Goal: Task Accomplishment & Management: Complete application form

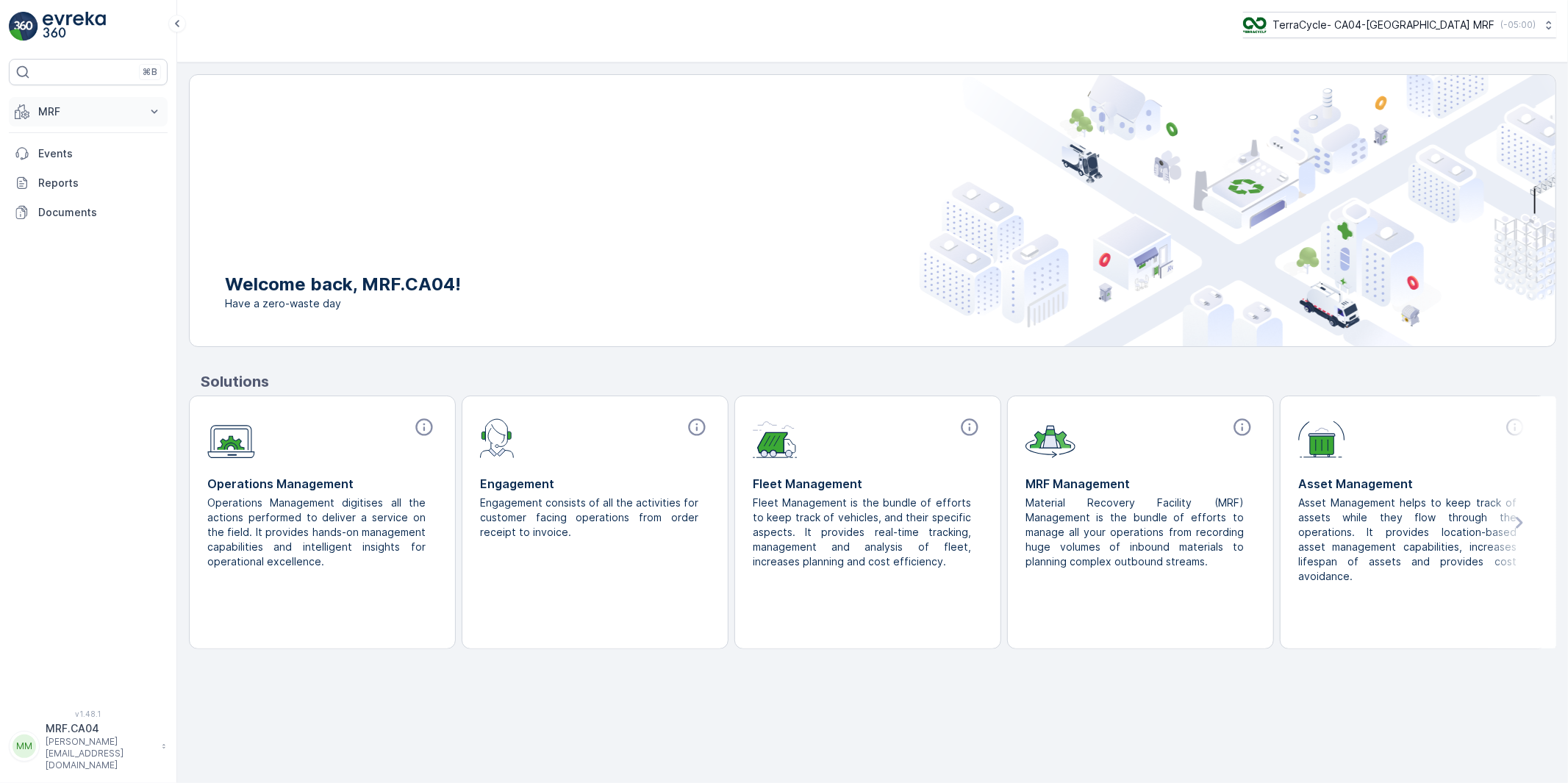
click at [46, 115] on p "MRF" at bounding box center [88, 111] width 100 height 14
click at [61, 200] on p "Process" at bounding box center [57, 198] width 39 height 14
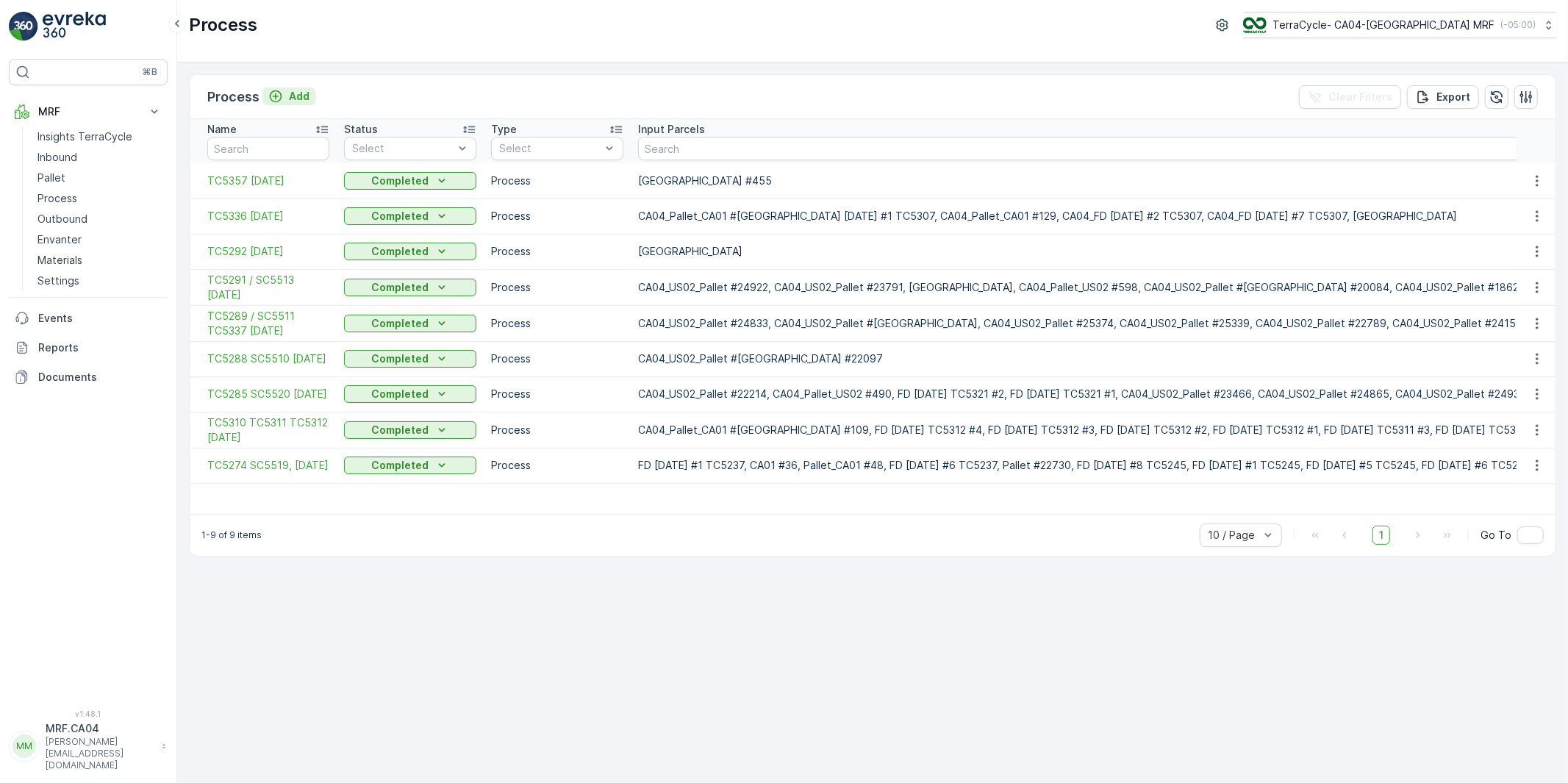
click at [293, 94] on p "Add" at bounding box center [298, 96] width 20 height 14
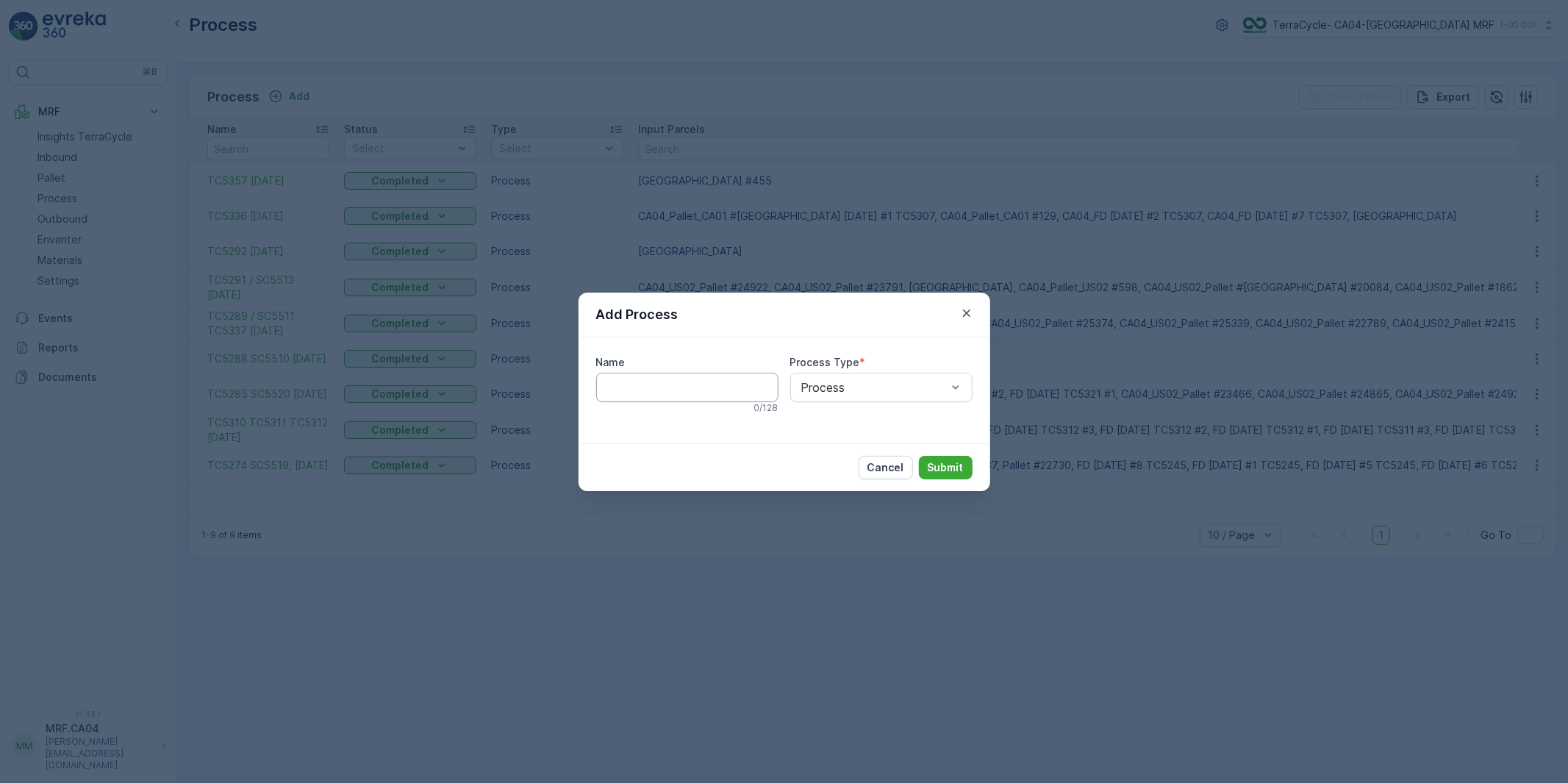
click at [679, 386] on input "Name" at bounding box center [687, 387] width 182 height 30
type input "TC5371 [DATE]"
click at [946, 470] on p "Submit" at bounding box center [946, 468] width 36 height 14
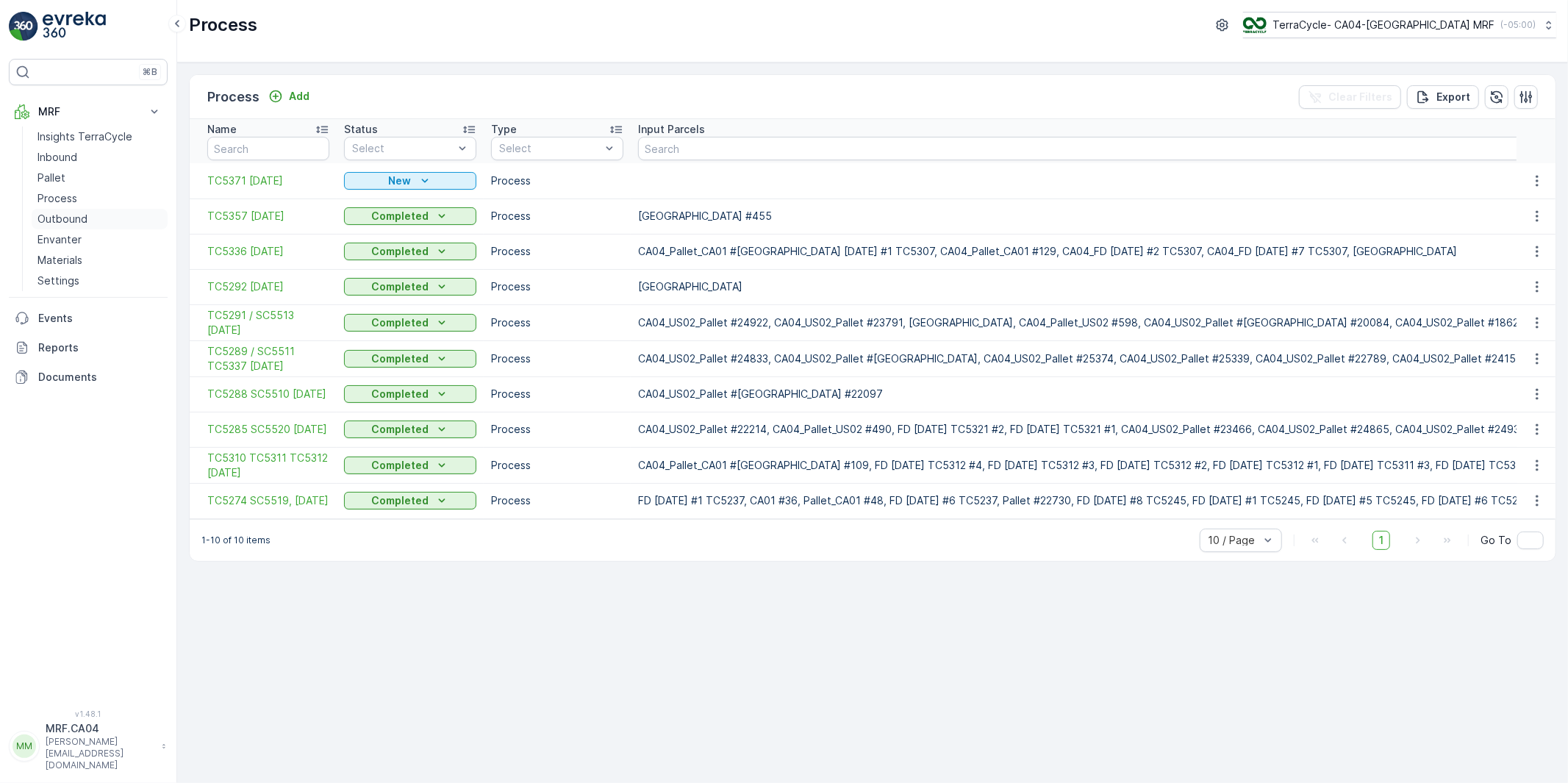
click at [69, 215] on p "Outbound" at bounding box center [62, 219] width 50 height 14
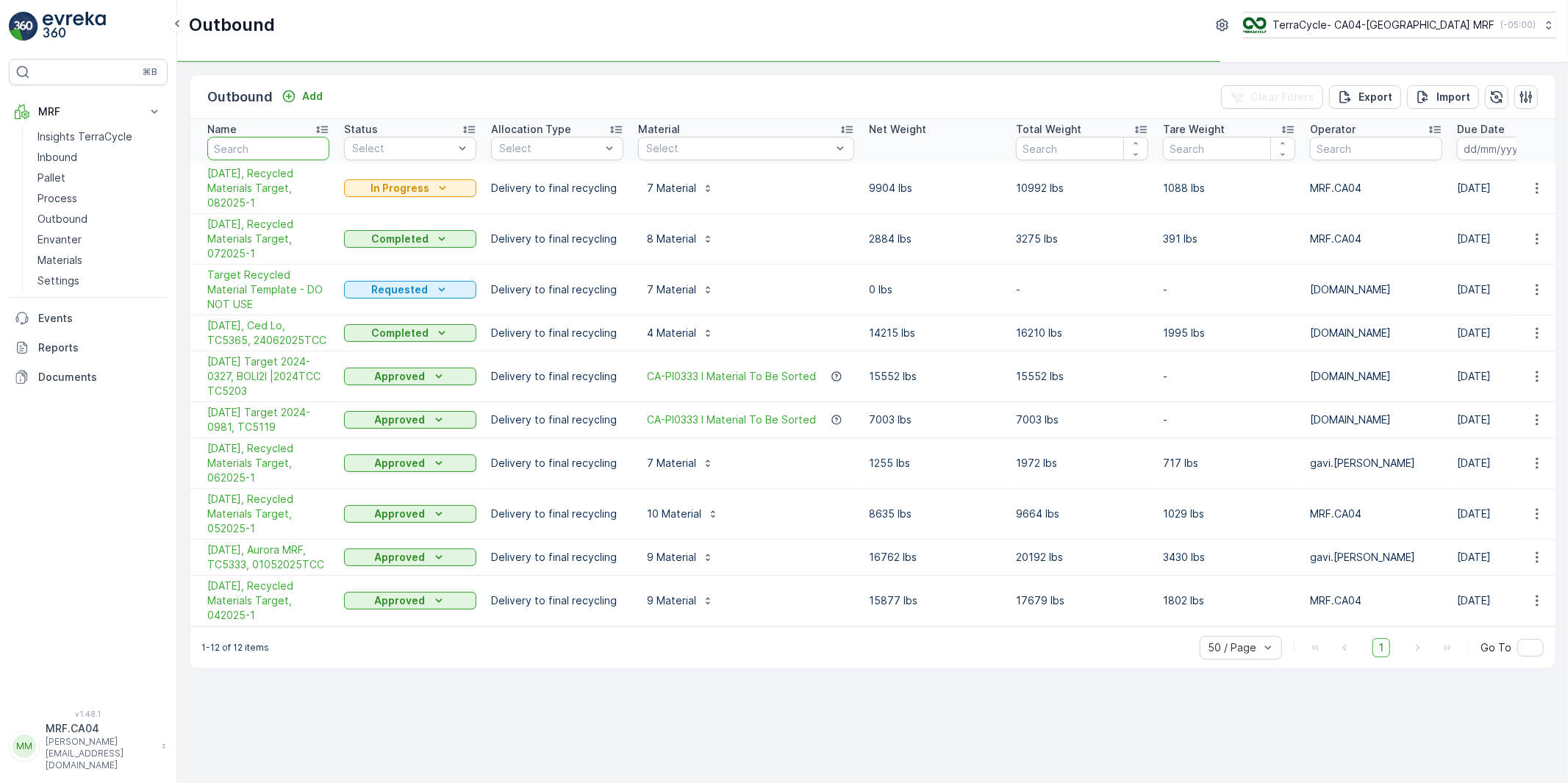
click at [281, 152] on input "text" at bounding box center [268, 148] width 122 height 24
type input "tem"
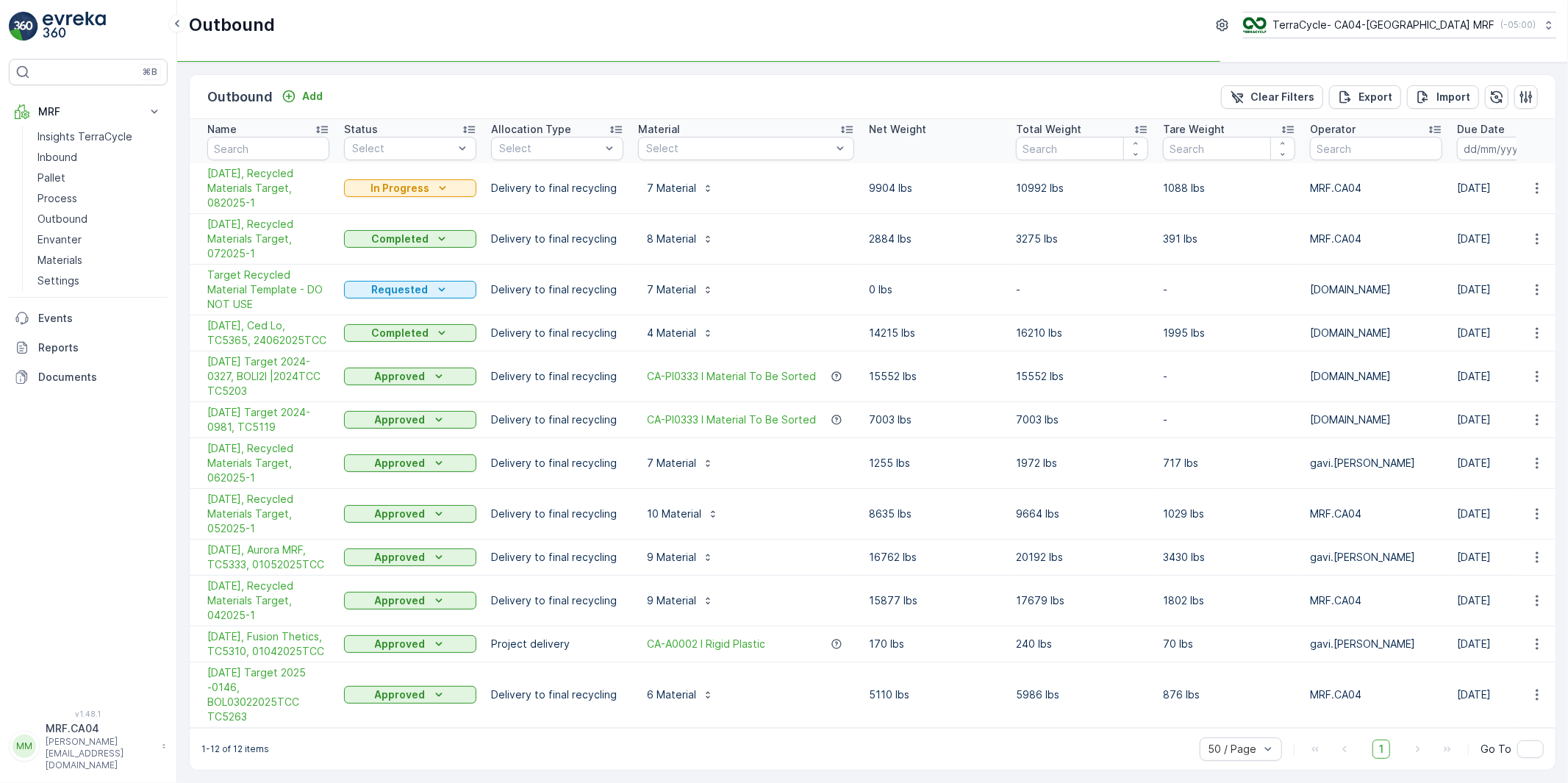
type input "temp"
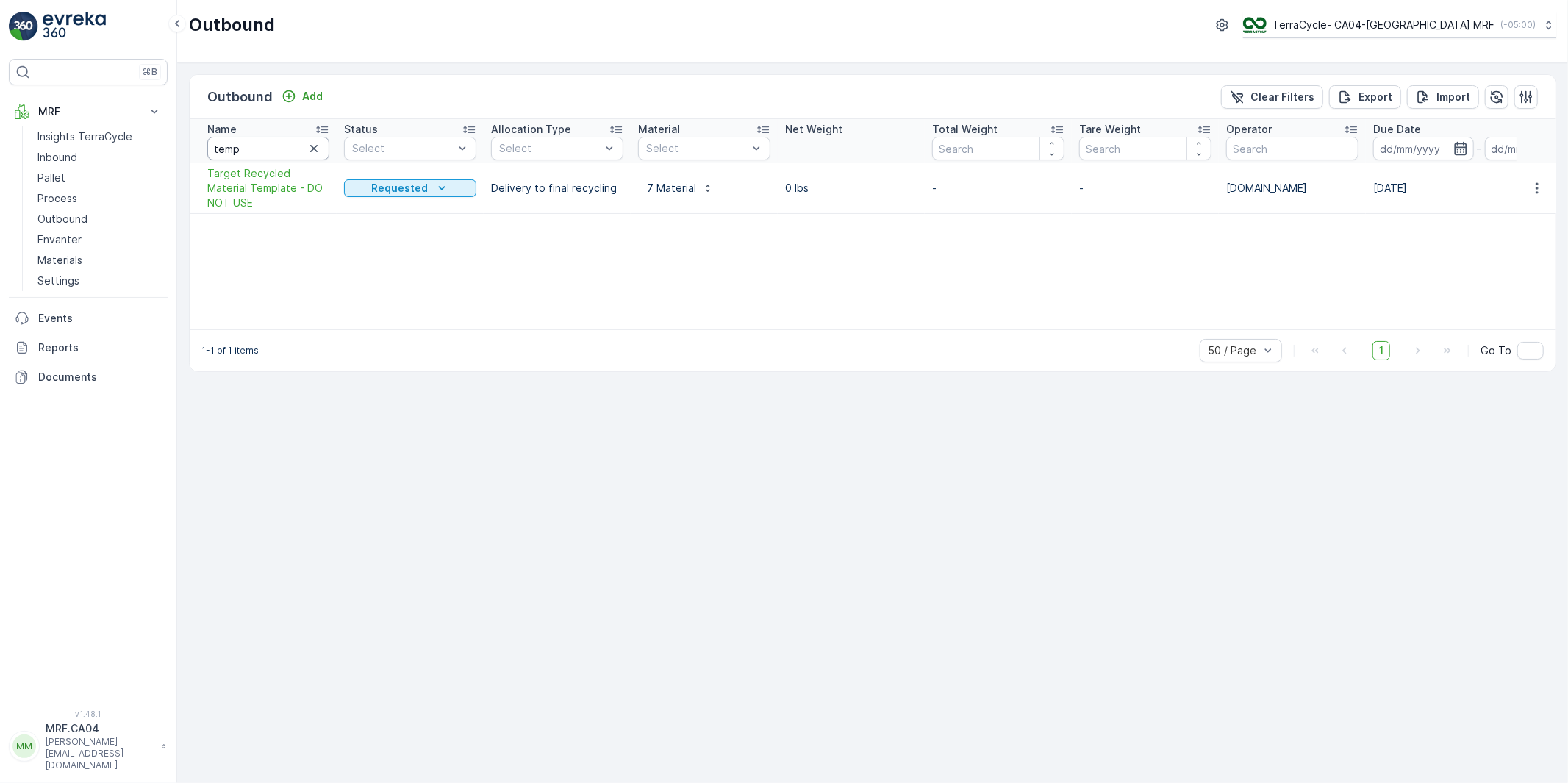
click at [280, 150] on input "temp" at bounding box center [268, 148] width 122 height 24
click at [310, 149] on icon "button" at bounding box center [313, 148] width 14 height 14
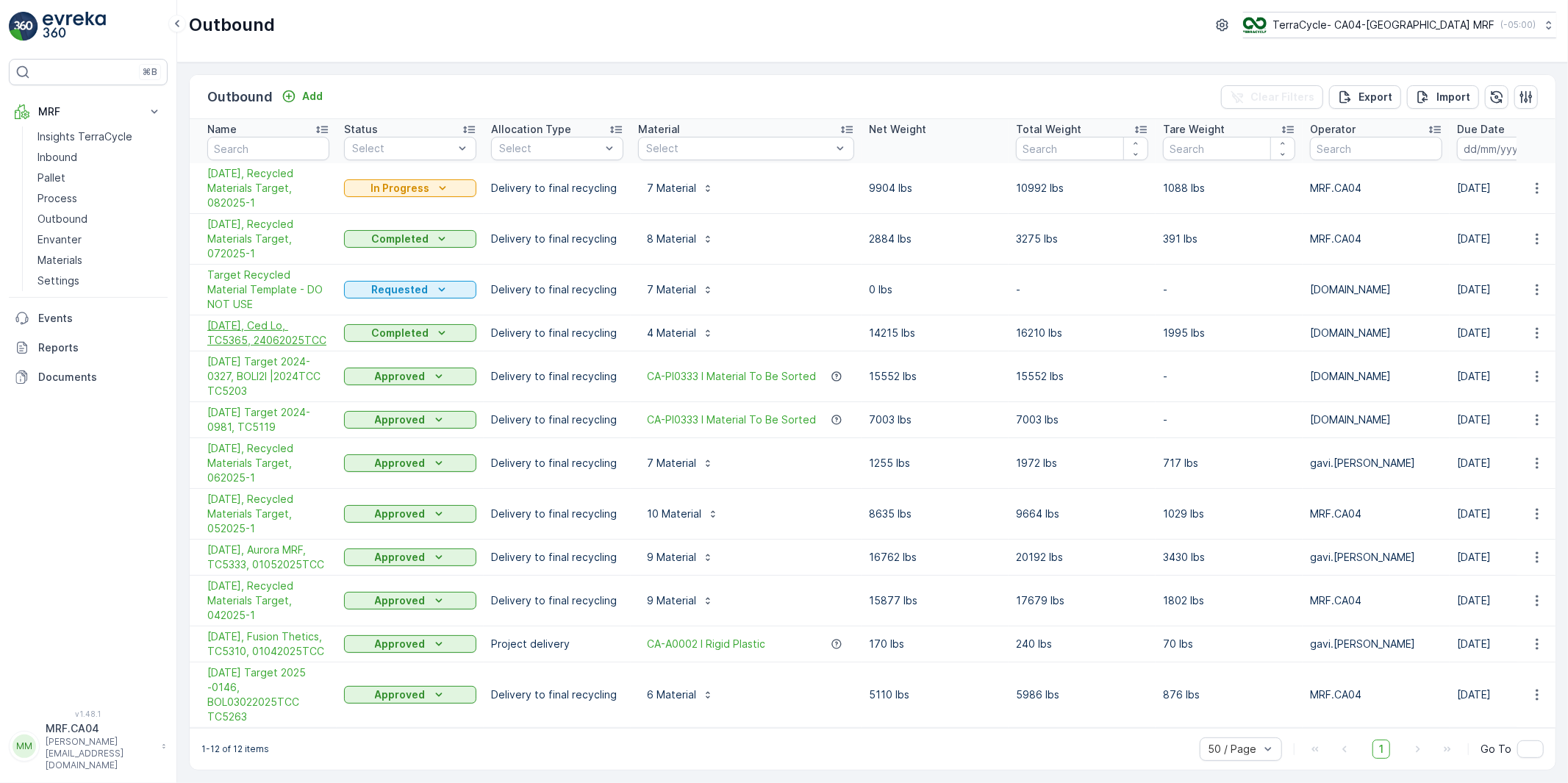
click at [282, 319] on span "[DATE], Ced Lo, TC5365, 24062025TCC" at bounding box center [268, 333] width 122 height 30
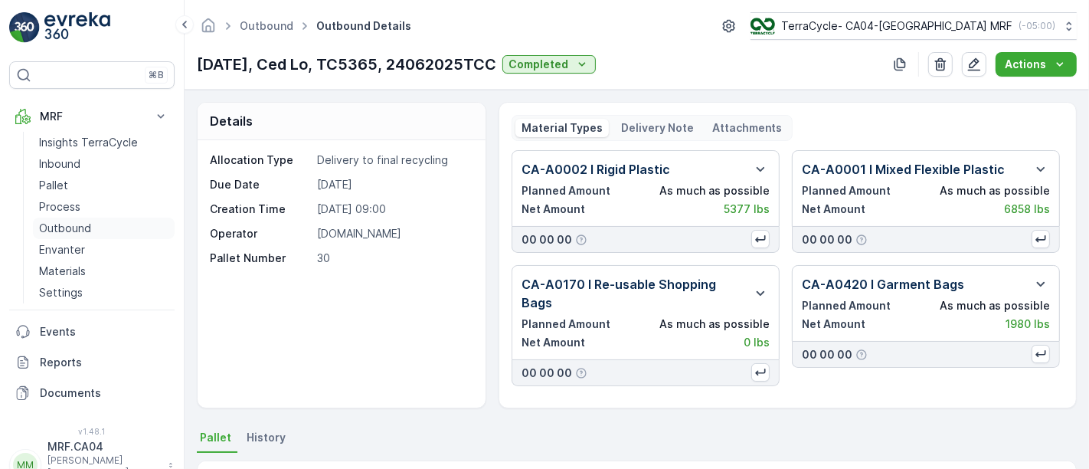
click at [70, 224] on p "Outbound" at bounding box center [65, 228] width 52 height 15
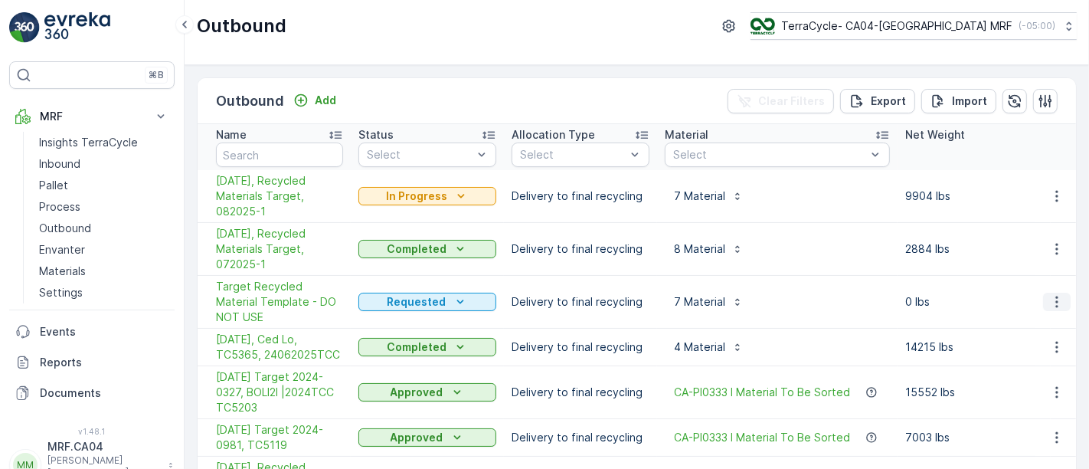
click at [1050, 294] on icon "button" at bounding box center [1056, 301] width 15 height 15
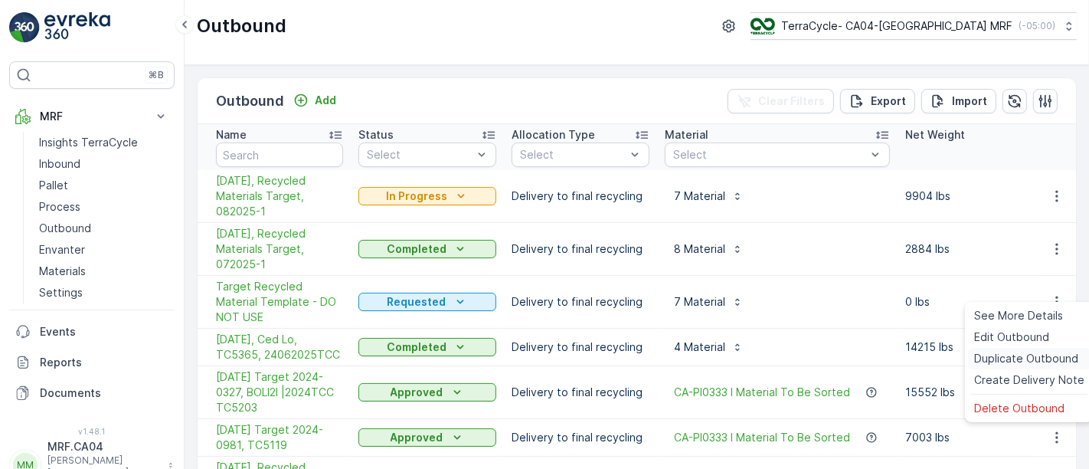
click at [1006, 359] on span "Duplicate Outbound" at bounding box center [1026, 358] width 104 height 15
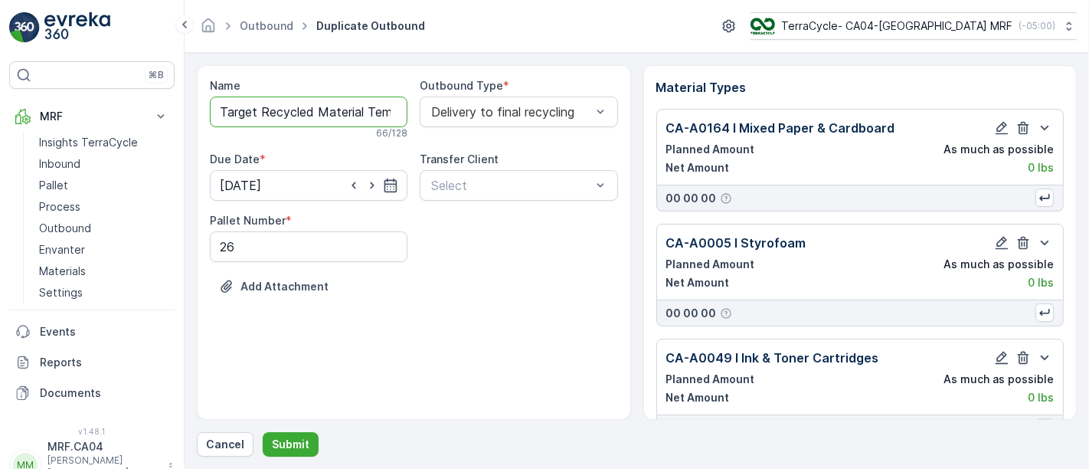
click at [326, 108] on input "Target Recycled Material Template - DO NOT USE Copy #1755271271933" at bounding box center [309, 112] width 198 height 31
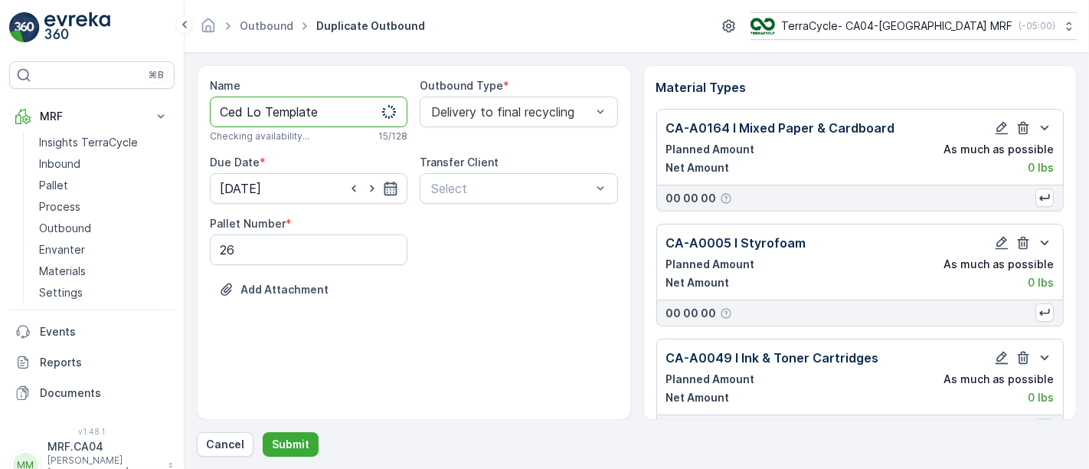
click at [391, 186] on icon "button" at bounding box center [391, 189] width 13 height 14
click at [349, 115] on input "Ced Lo Template" at bounding box center [309, 112] width 198 height 31
type input "Ced Lo Template DO NOT USE"
click at [394, 185] on icon "button" at bounding box center [390, 188] width 15 height 15
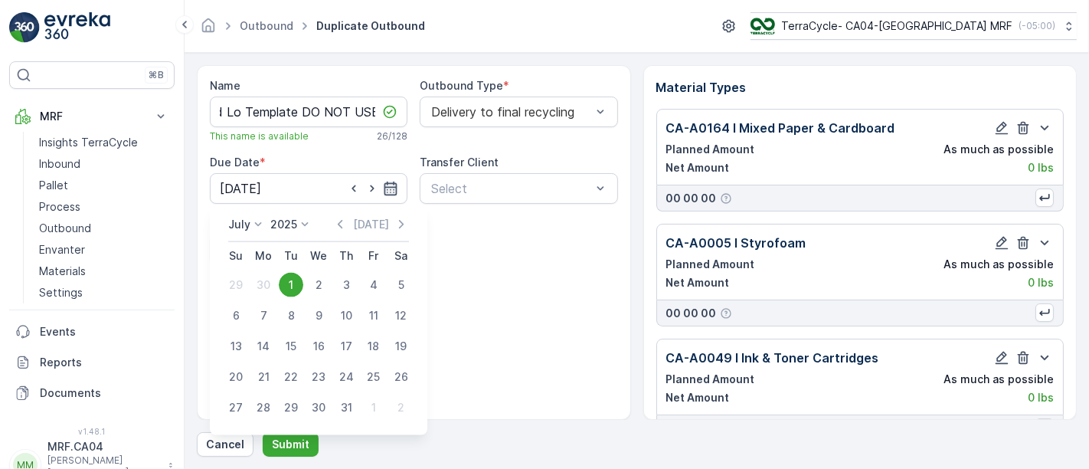
scroll to position [0, 0]
click at [377, 222] on p "[DATE]" at bounding box center [371, 224] width 36 height 15
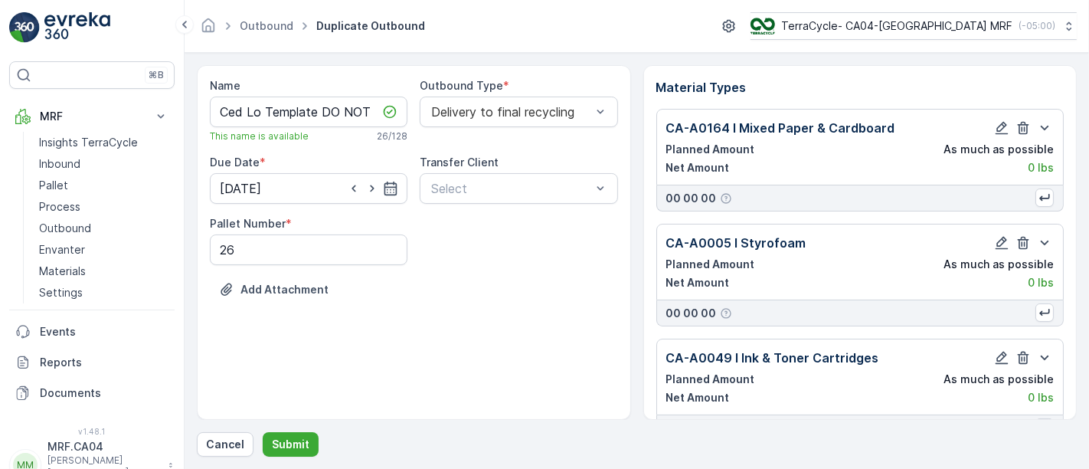
click at [463, 260] on div "Pallet Number * 26" at bounding box center [414, 240] width 408 height 49
click at [1017, 131] on icon "button" at bounding box center [1023, 127] width 15 height 15
click at [1017, 129] on icon "button" at bounding box center [1023, 127] width 15 height 15
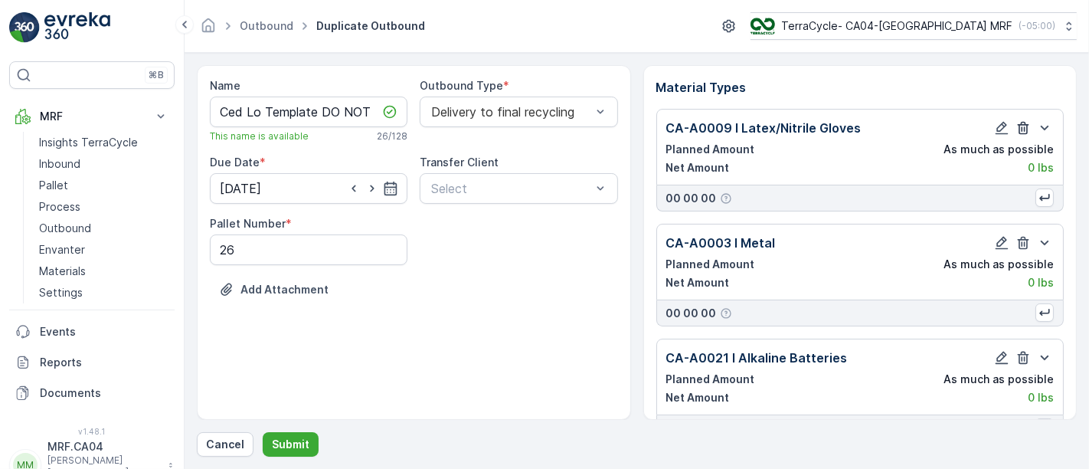
click at [1017, 129] on icon "button" at bounding box center [1023, 127] width 15 height 15
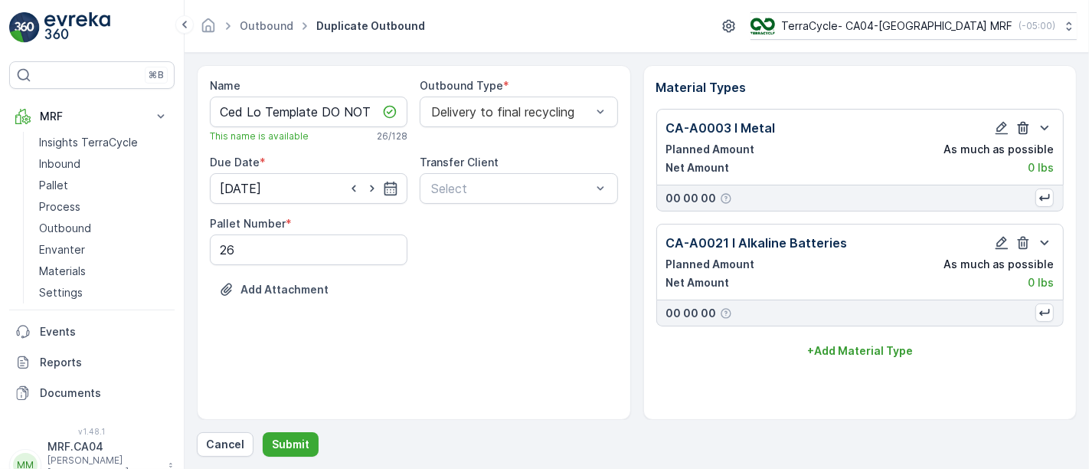
click at [1017, 129] on icon "button" at bounding box center [1023, 127] width 15 height 15
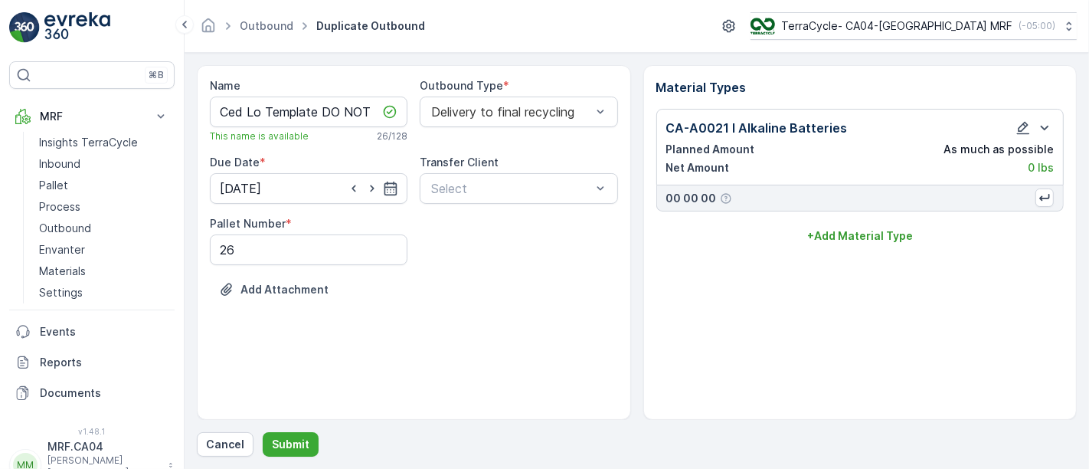
click at [1017, 129] on icon "button" at bounding box center [1023, 127] width 15 height 15
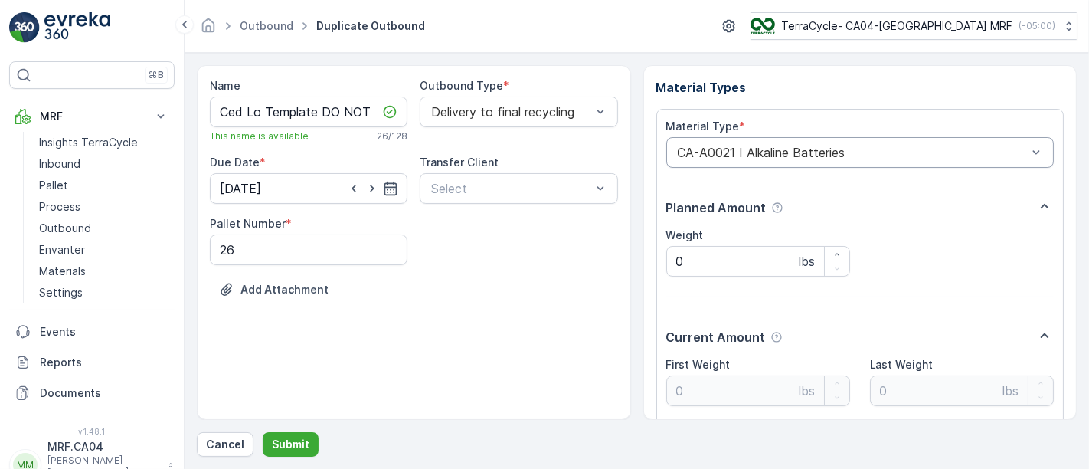
click at [842, 152] on div at bounding box center [852, 153] width 353 height 14
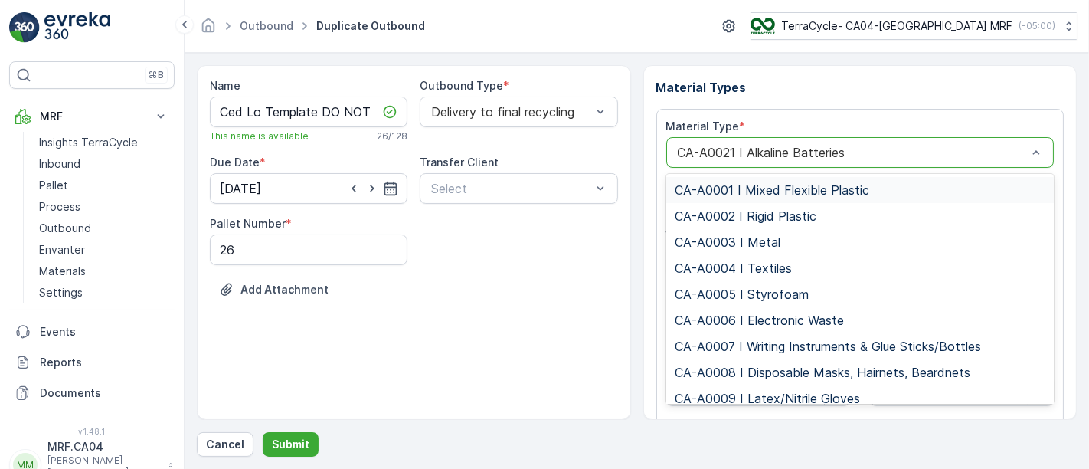
click at [838, 186] on span "CA-A0001 I Mixed Flexible Plastic" at bounding box center [773, 190] width 195 height 14
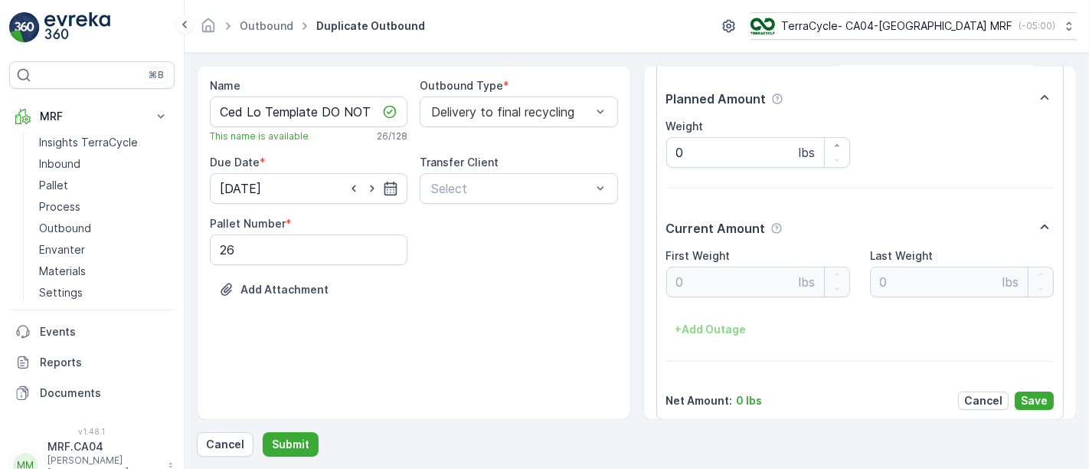
scroll to position [119, 0]
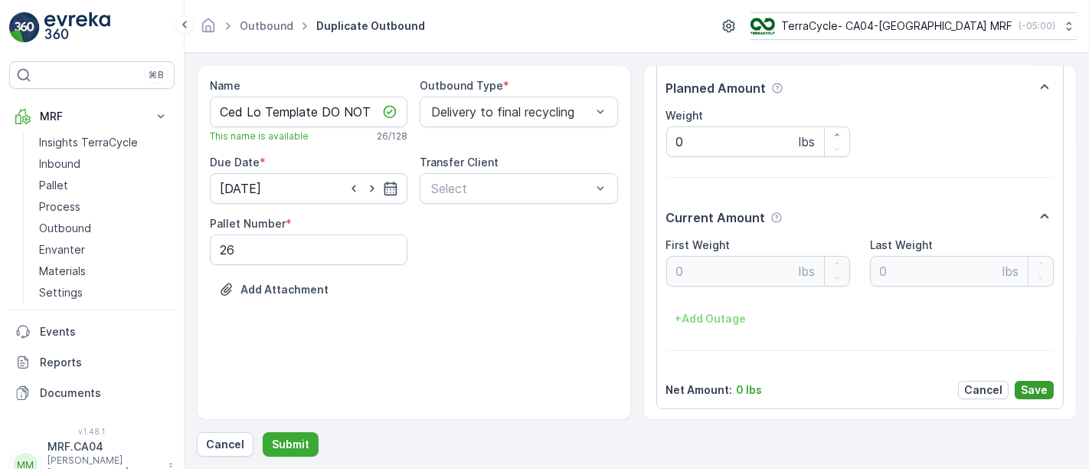
click at [1030, 385] on p "Save" at bounding box center [1034, 389] width 27 height 15
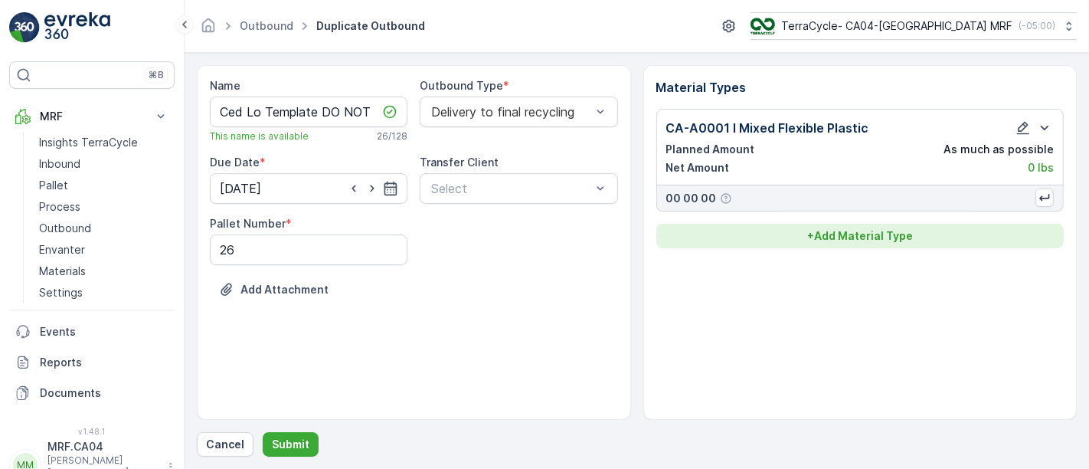
click at [856, 234] on p "+ Add Material Type" at bounding box center [860, 235] width 106 height 15
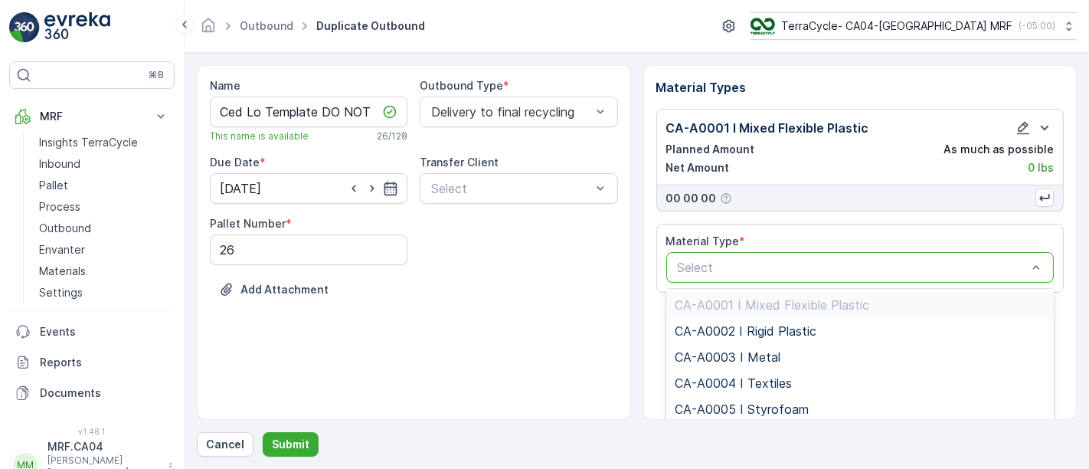
click at [761, 269] on div at bounding box center [852, 267] width 353 height 14
click at [772, 327] on span "CA-A0002 I Rigid Plastic" at bounding box center [747, 331] width 142 height 14
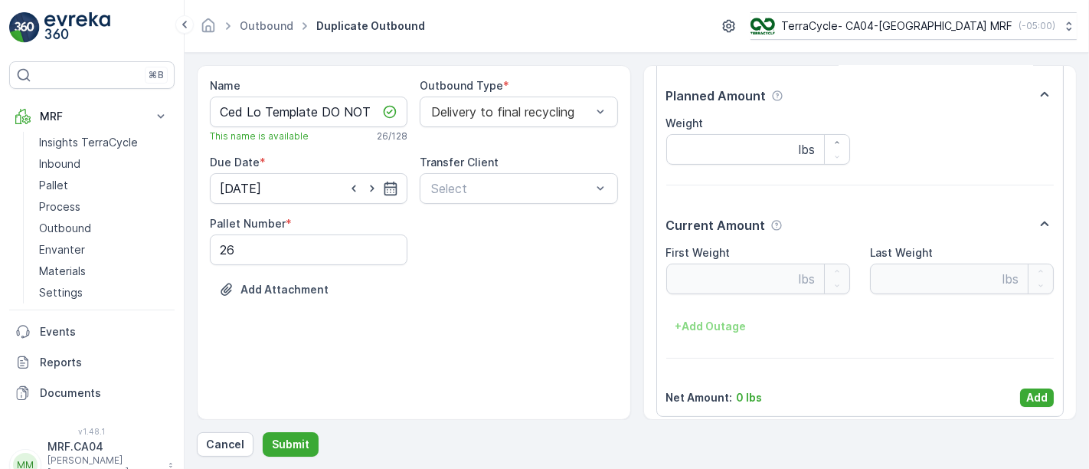
scroll to position [234, 0]
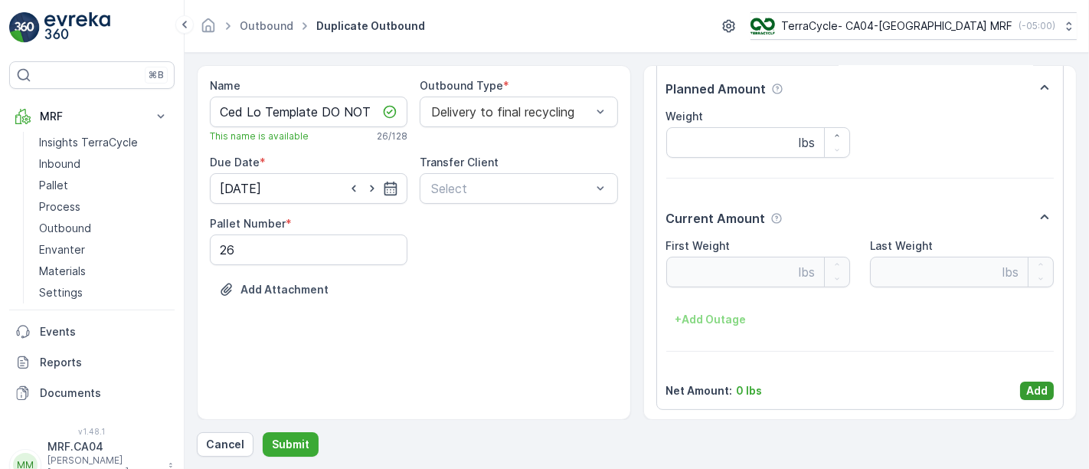
click at [1031, 391] on p "Add" at bounding box center [1036, 390] width 21 height 15
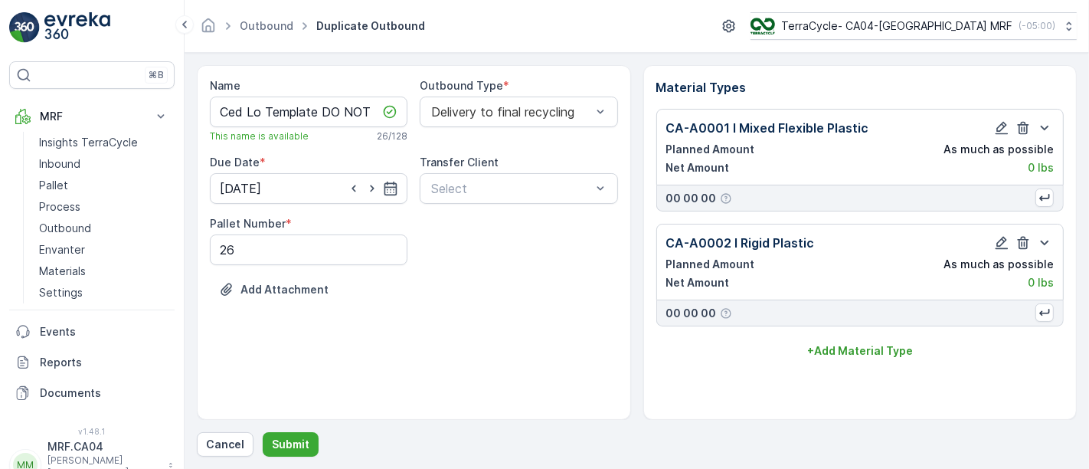
scroll to position [0, 0]
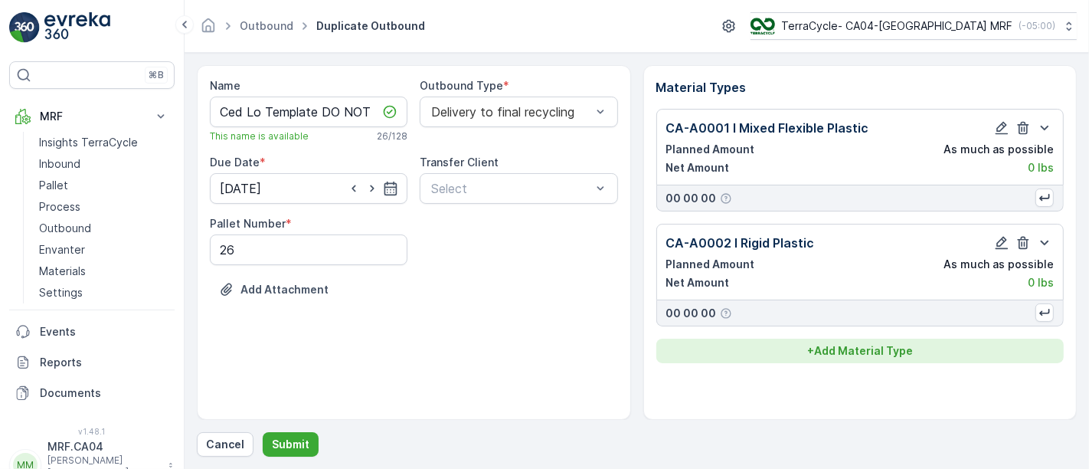
click at [866, 346] on p "+ Add Material Type" at bounding box center [860, 350] width 106 height 15
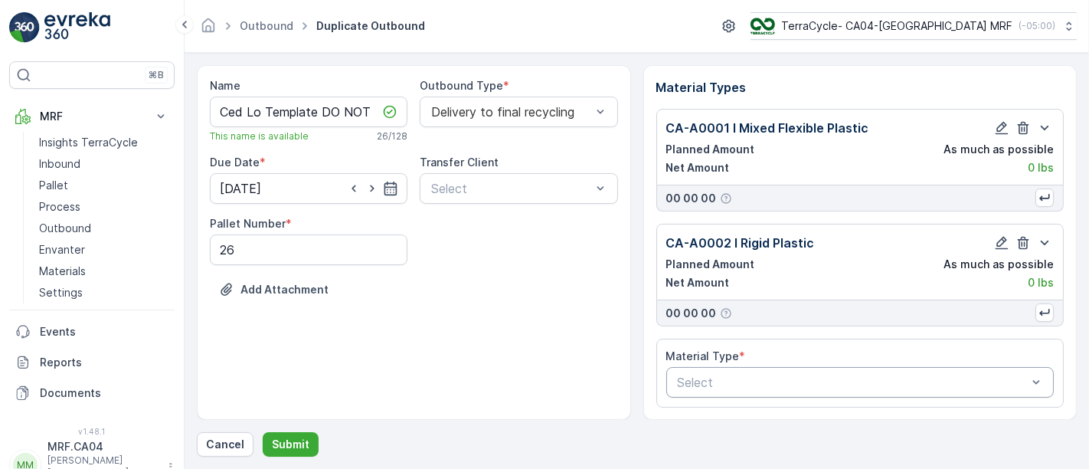
click at [785, 375] on div at bounding box center [852, 382] width 353 height 14
type input "dis"
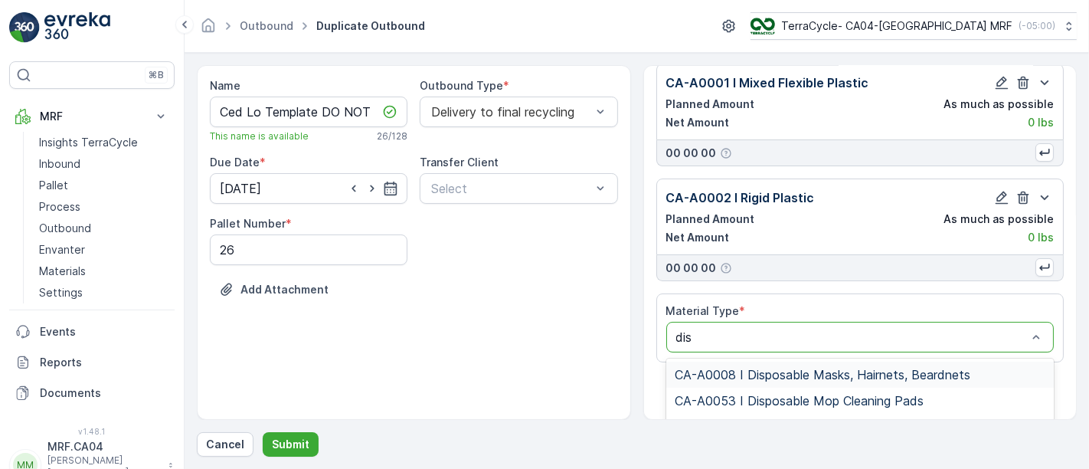
scroll to position [65, 0]
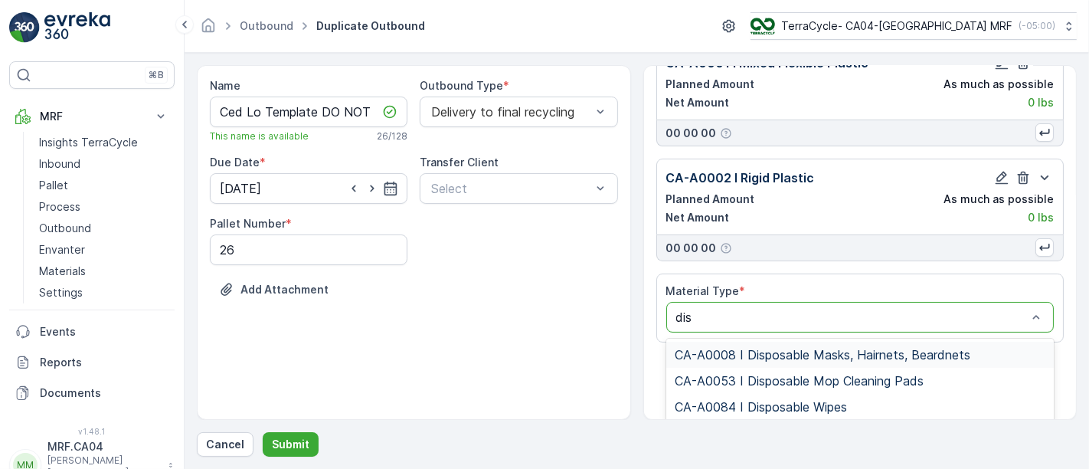
click at [792, 353] on span "CA-A0008 I Disposable Masks, Hairnets, Beardnets" at bounding box center [824, 355] width 296 height 14
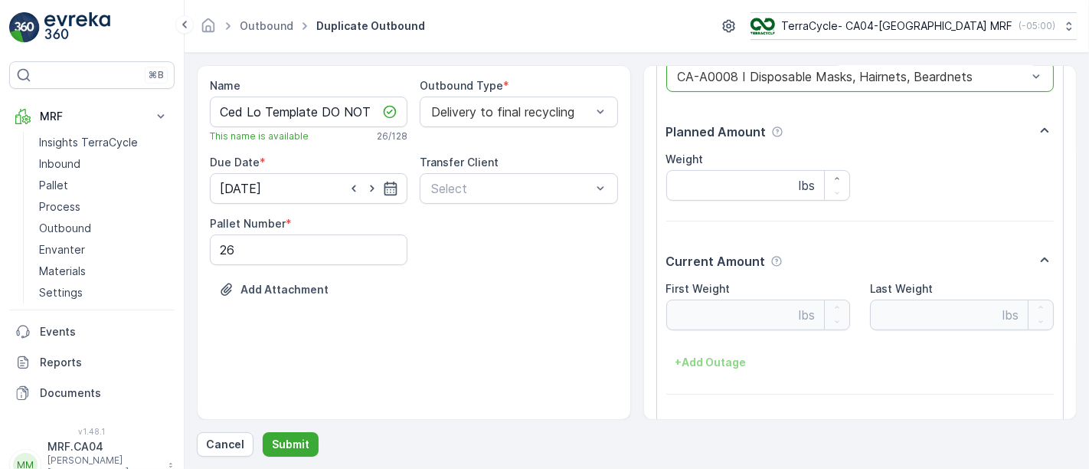
scroll to position [348, 0]
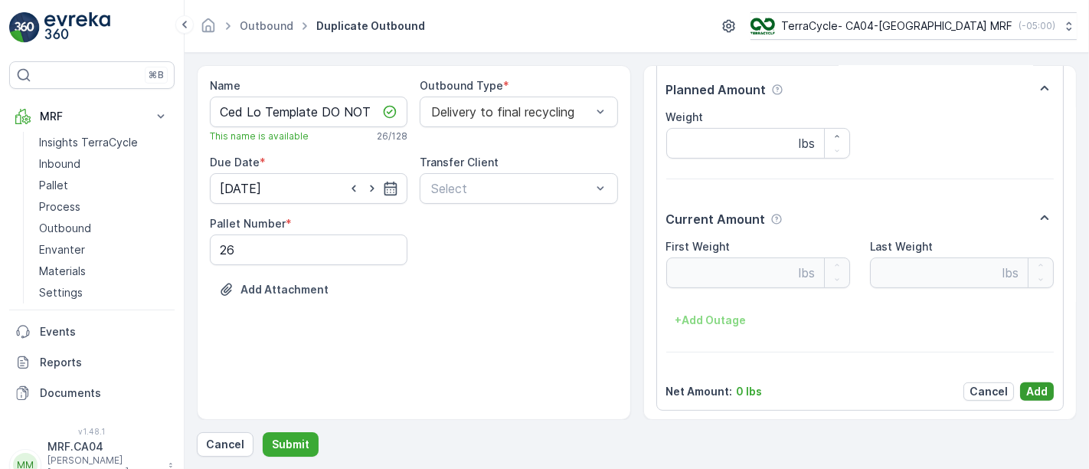
click at [1028, 387] on p "Add" at bounding box center [1036, 391] width 21 height 15
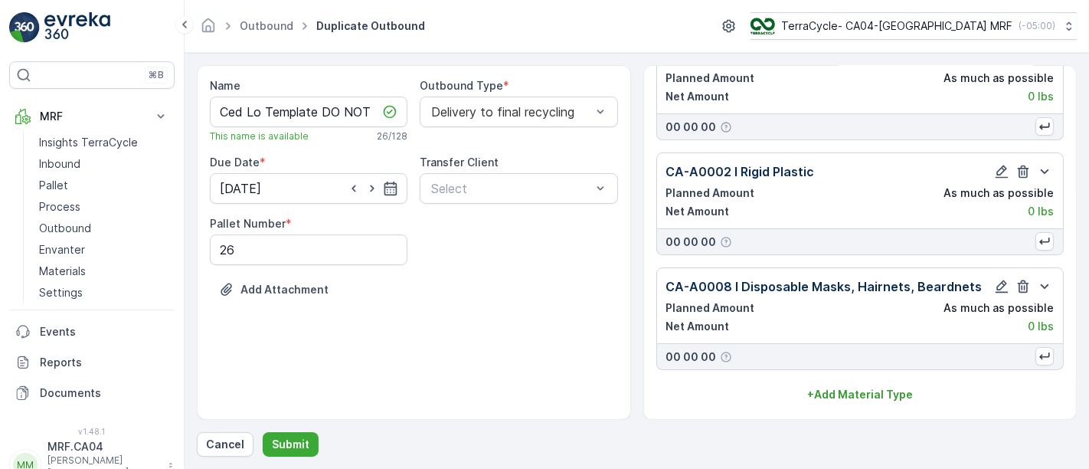
scroll to position [67, 0]
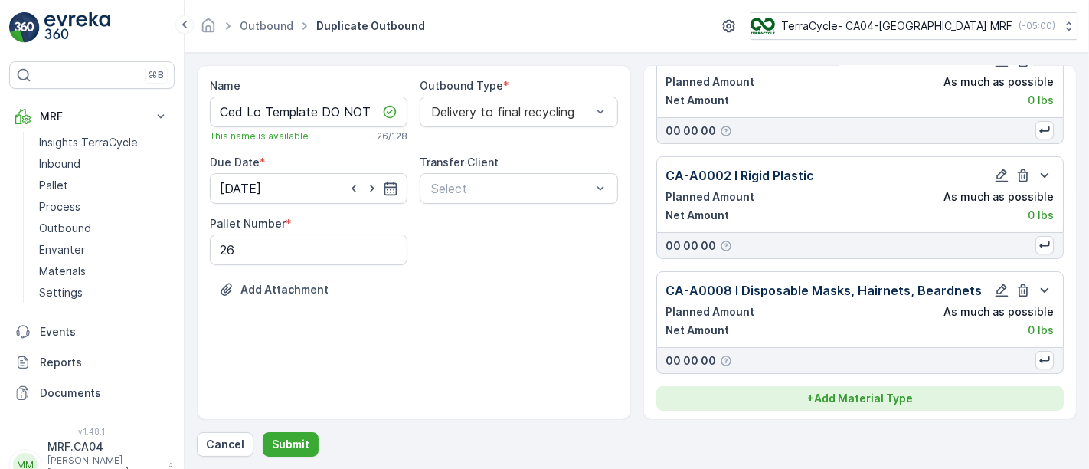
click at [859, 392] on p "+ Add Material Type" at bounding box center [860, 398] width 106 height 15
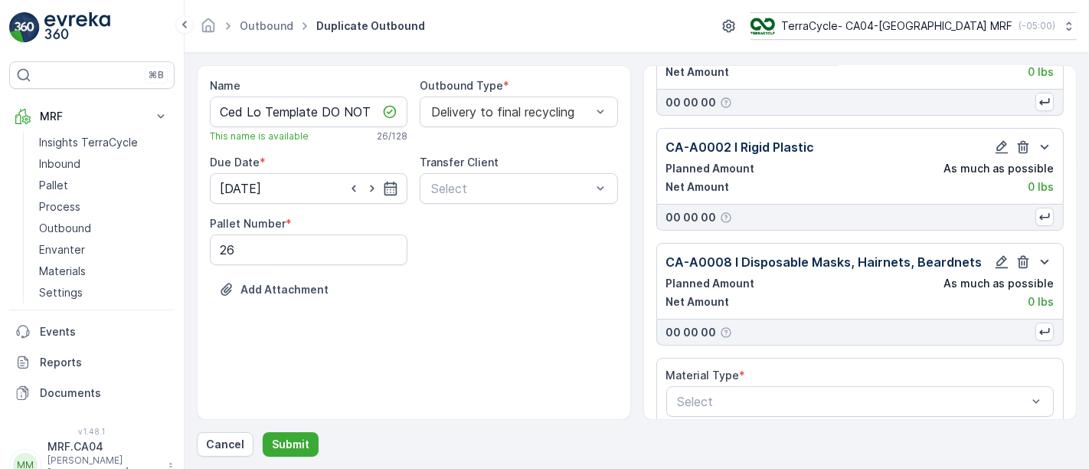
scroll to position [111, 0]
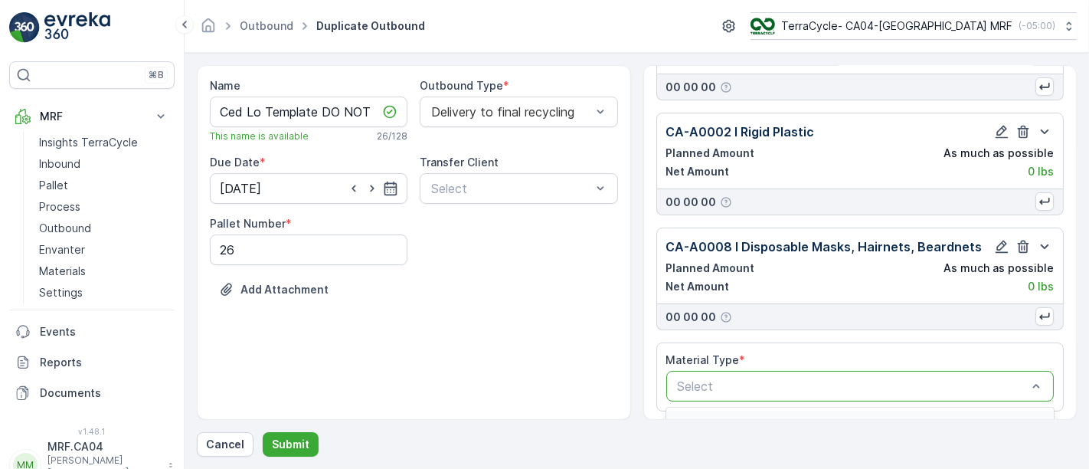
click at [823, 383] on div at bounding box center [852, 386] width 353 height 14
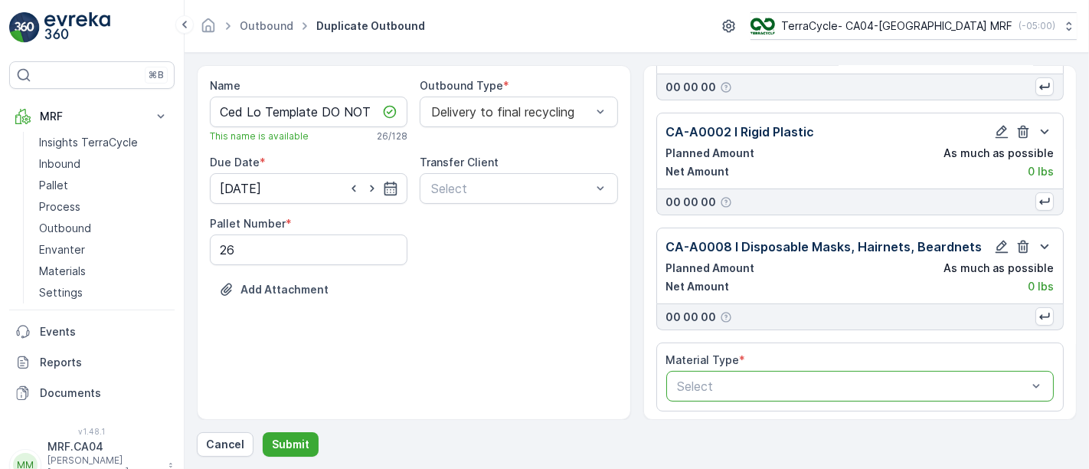
scroll to position [111, 0]
type input "filter"
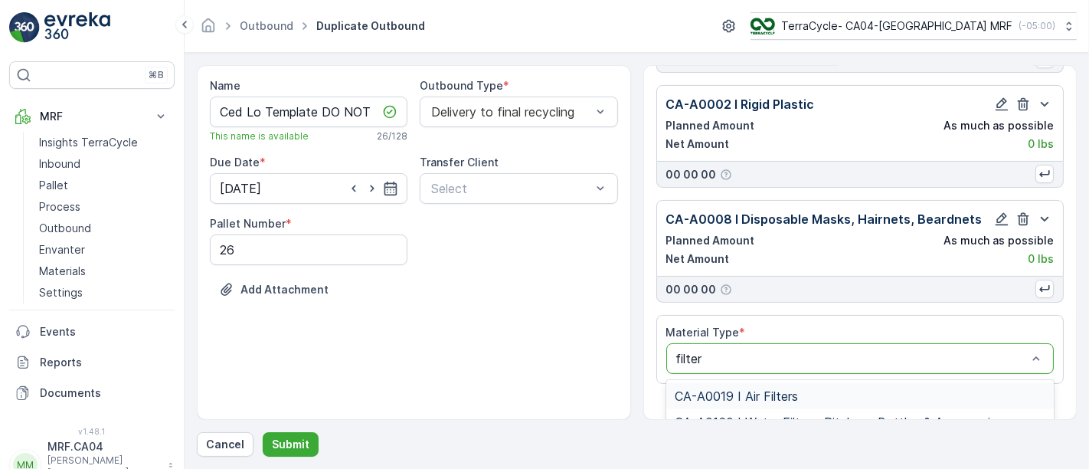
scroll to position [153, 0]
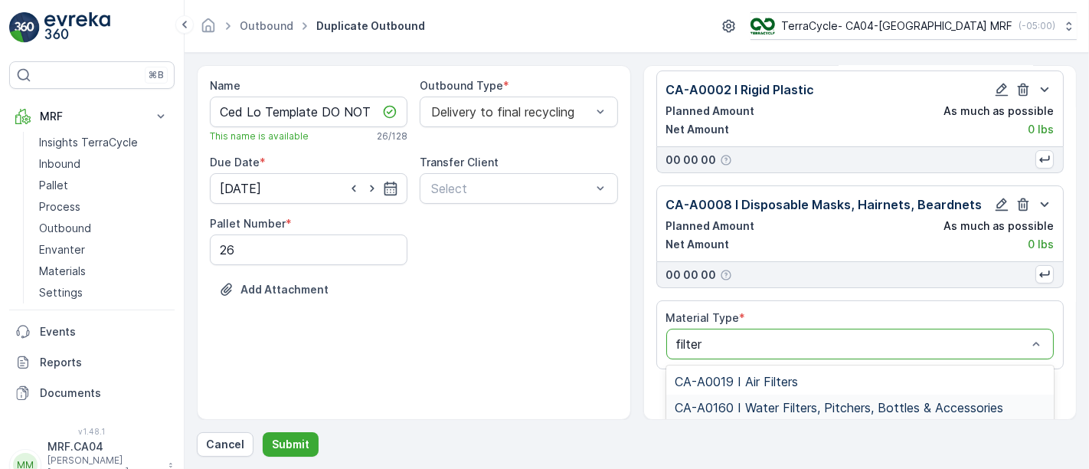
click at [837, 401] on span "CA-A0160 I Water Filters, Pitchers, Bottles & Accessories" at bounding box center [840, 408] width 329 height 14
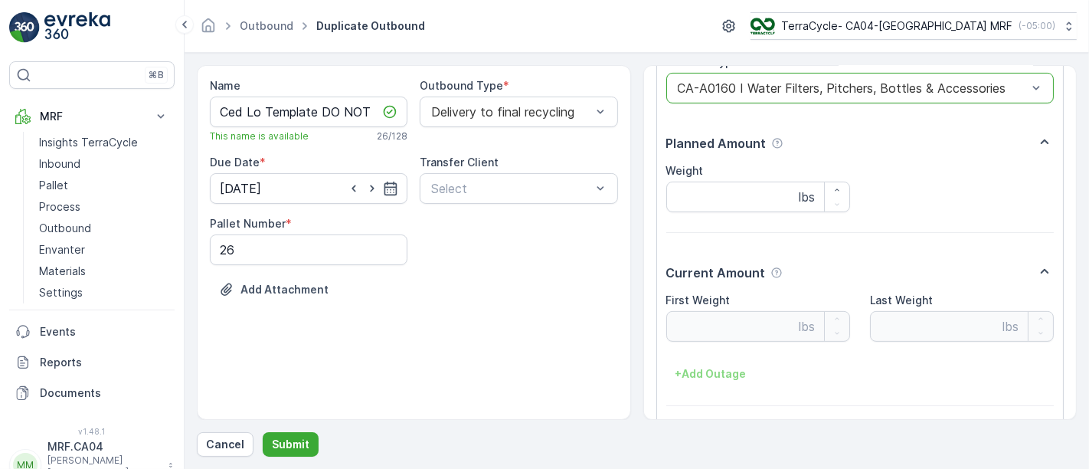
scroll to position [461, 0]
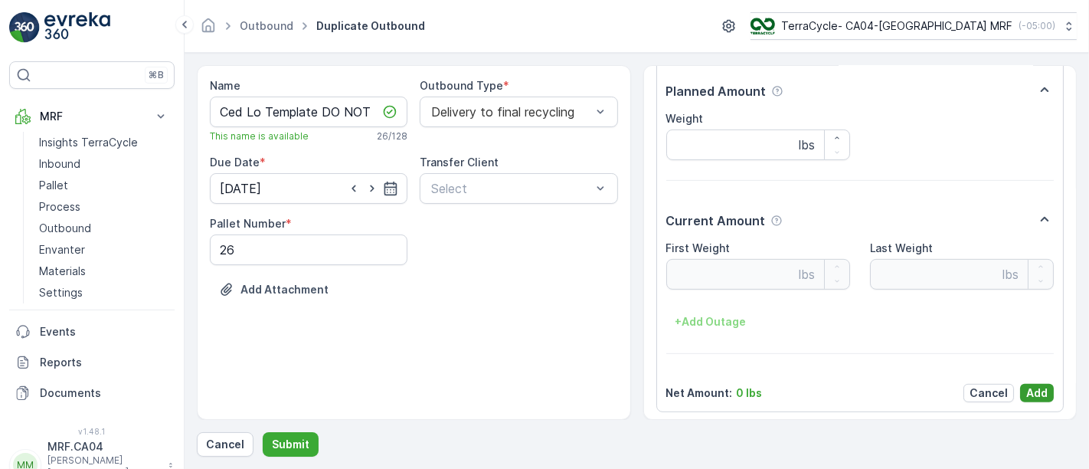
click at [1031, 390] on p "Add" at bounding box center [1036, 392] width 21 height 15
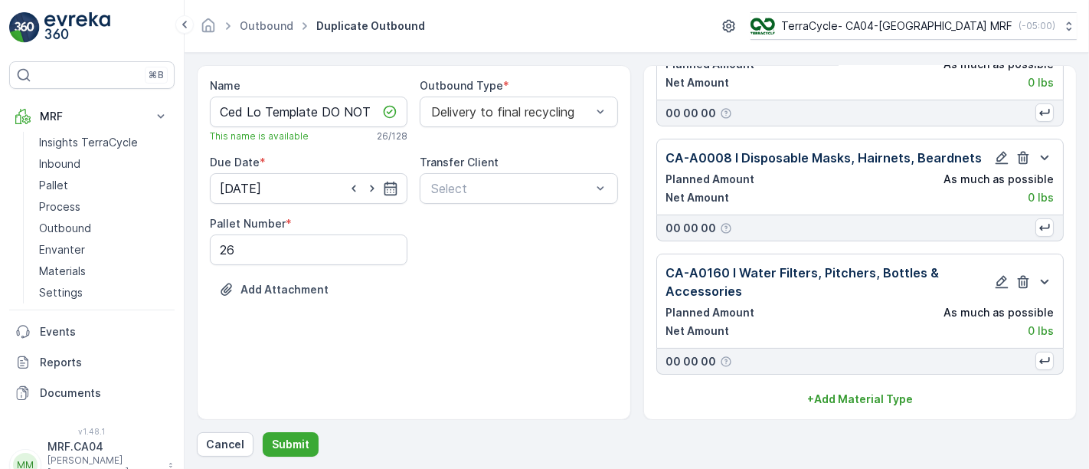
scroll to position [199, 0]
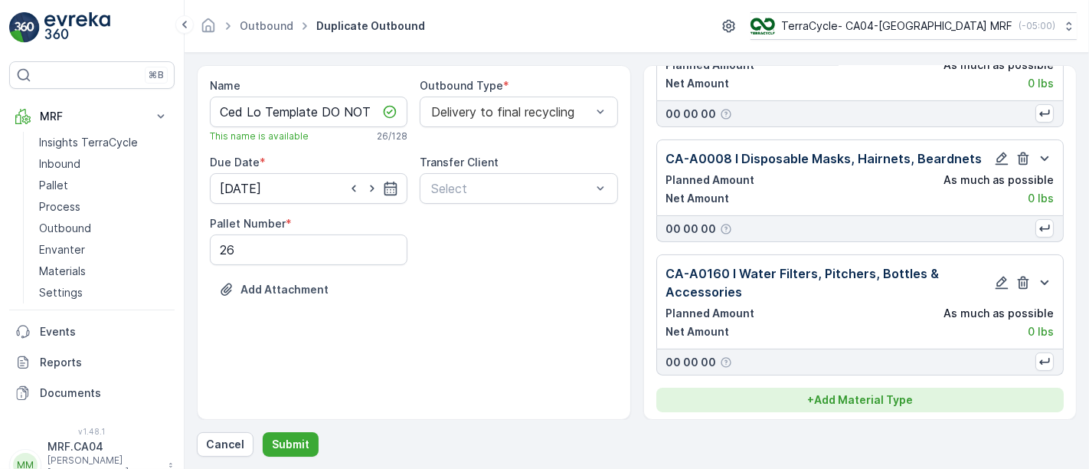
click at [864, 394] on p "+ Add Material Type" at bounding box center [860, 399] width 106 height 15
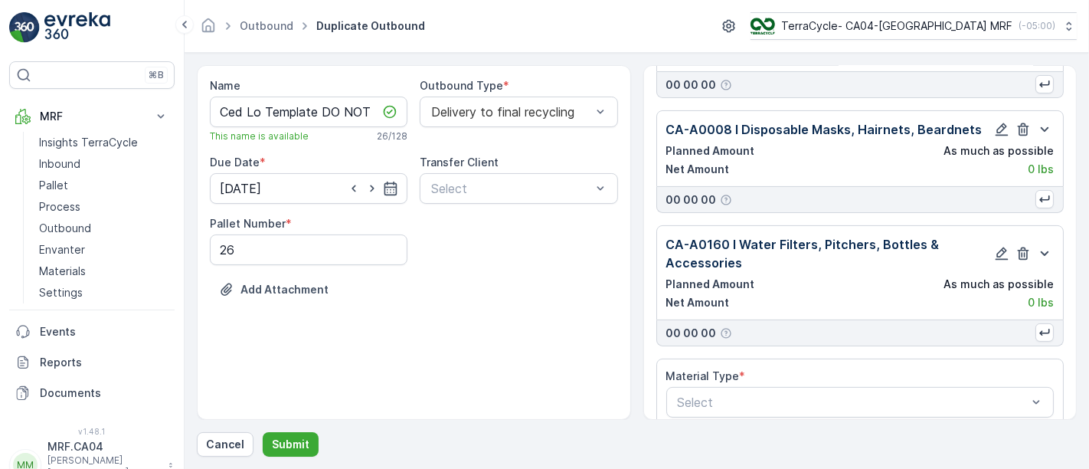
scroll to position [244, 0]
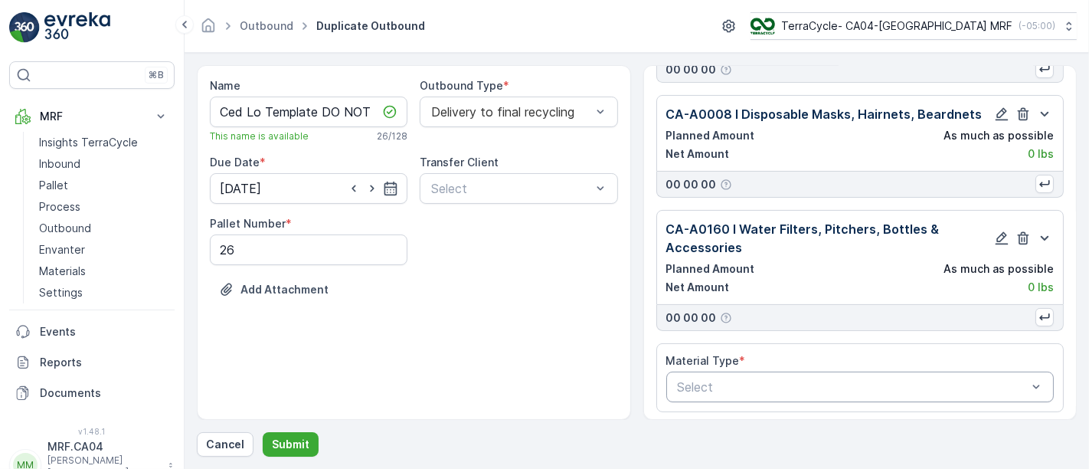
click at [782, 380] on div at bounding box center [852, 387] width 353 height 14
type input "reusable"
drag, startPoint x: 748, startPoint y: 363, endPoint x: 676, endPoint y: 356, distance: 73.1
click at [676, 356] on div "Material Type * 0 results available for search term reusable. Use Up and Down t…" at bounding box center [860, 377] width 388 height 49
click at [748, 382] on div "Material Type * Select" at bounding box center [860, 377] width 408 height 69
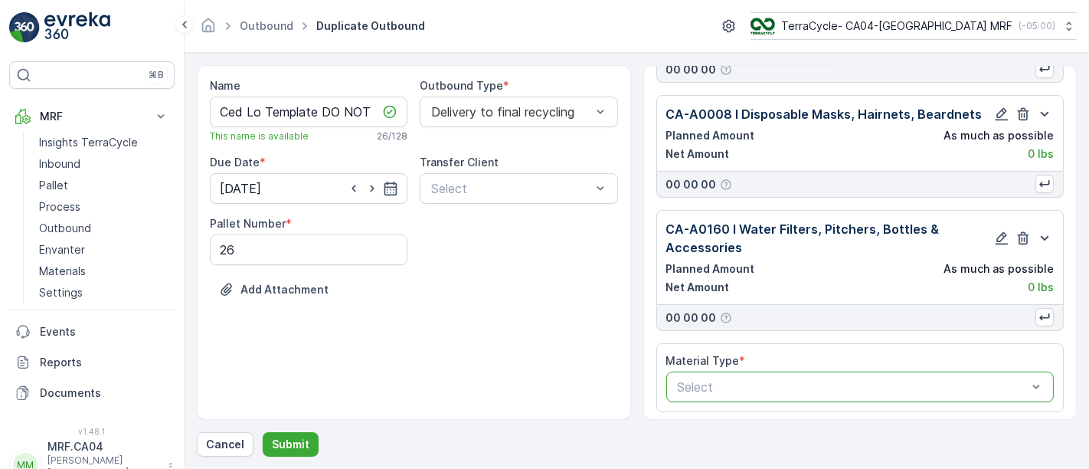
scroll to position [261, 0]
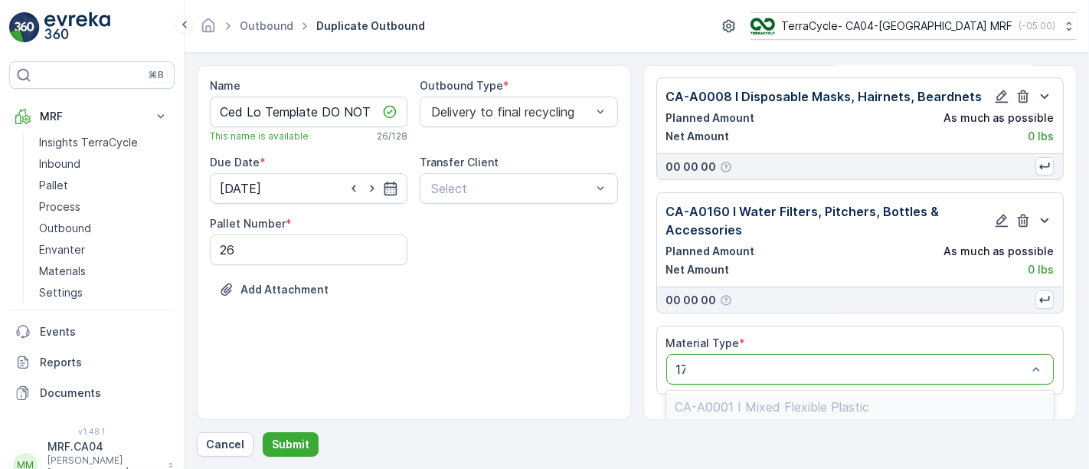
type input "170"
click at [738, 401] on span "CA-A0170 I Re-usable Shopping Bags" at bounding box center [783, 407] width 214 height 14
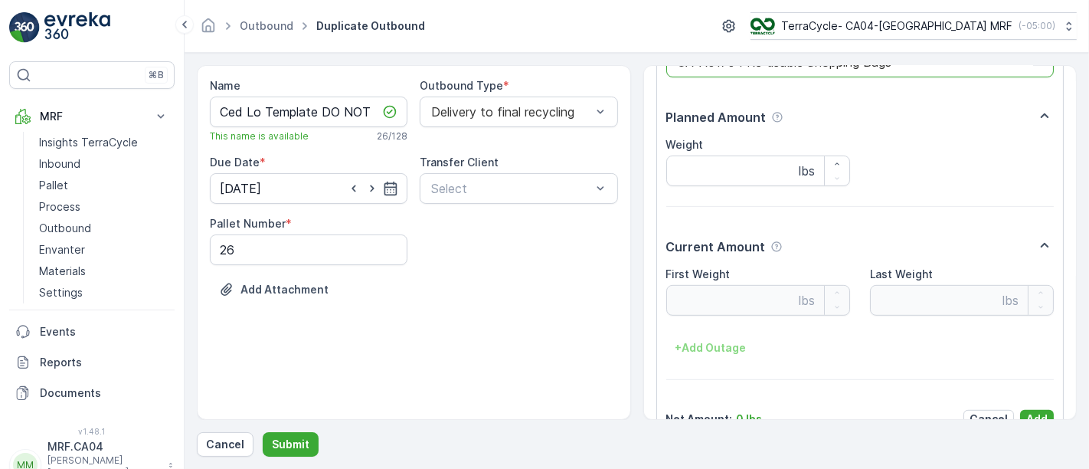
scroll to position [594, 0]
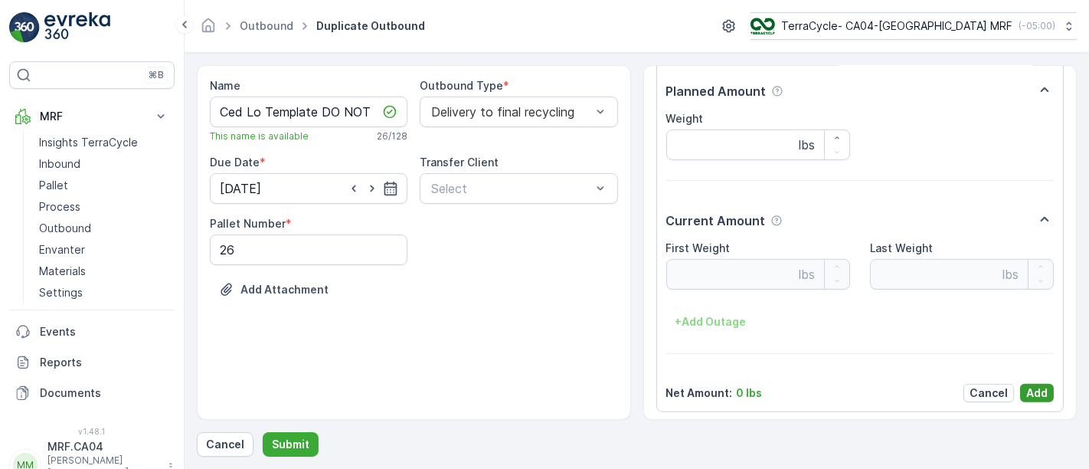
click at [1026, 388] on p "Add" at bounding box center [1036, 392] width 21 height 15
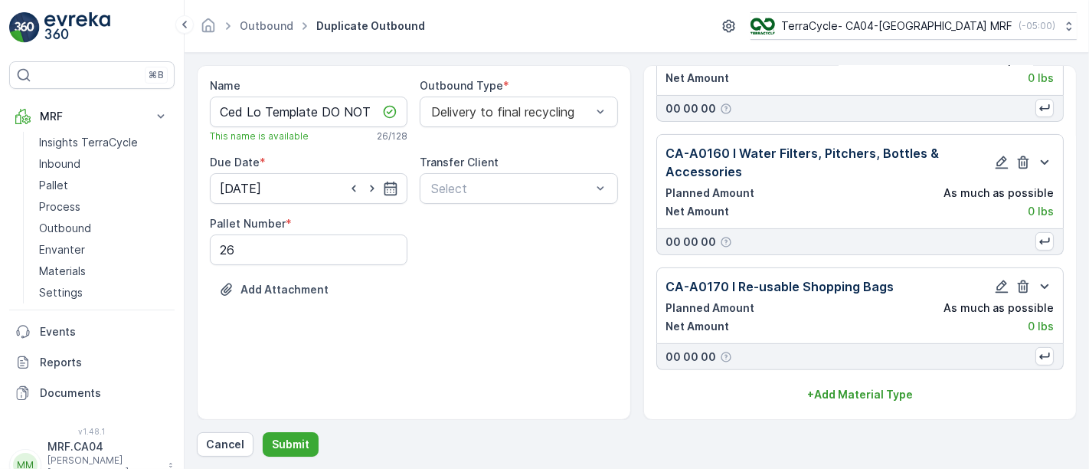
scroll to position [314, 0]
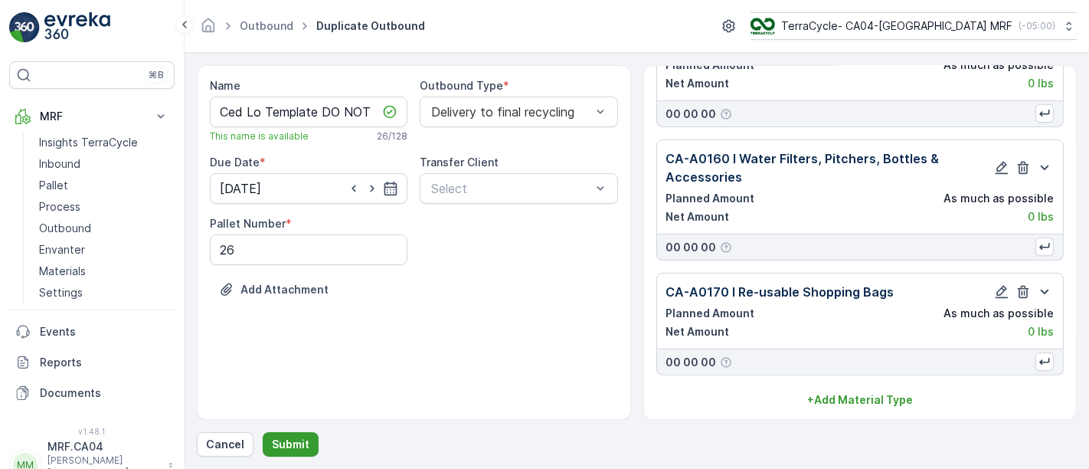
click at [300, 444] on p "Submit" at bounding box center [291, 444] width 38 height 15
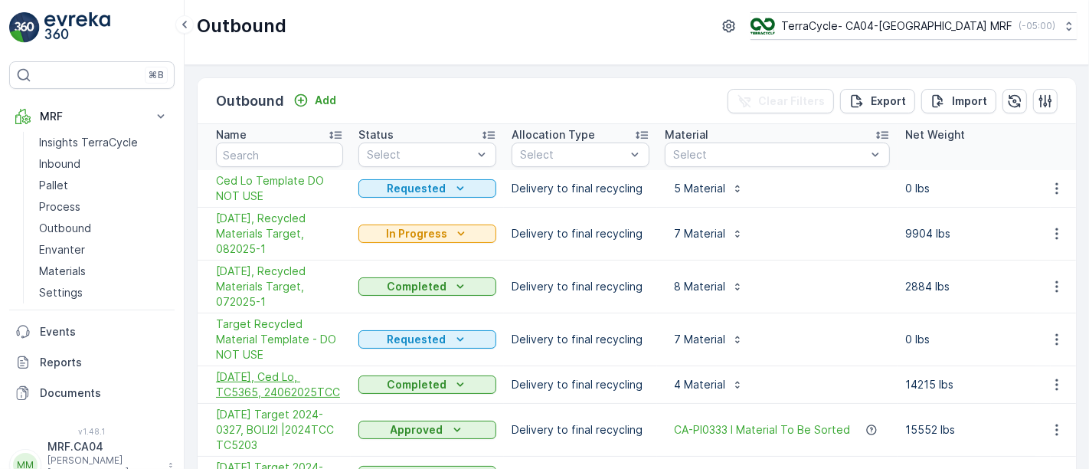
drag, startPoint x: 212, startPoint y: 355, endPoint x: 339, endPoint y: 377, distance: 128.2
click at [339, 377] on td "[DATE], Ced Lo, TC5365, 24062025TCC" at bounding box center [274, 385] width 153 height 38
copy span "[DATE], Ced Lo, TC5365, 24062025TCC"
click at [1052, 185] on icon "button" at bounding box center [1056, 188] width 15 height 15
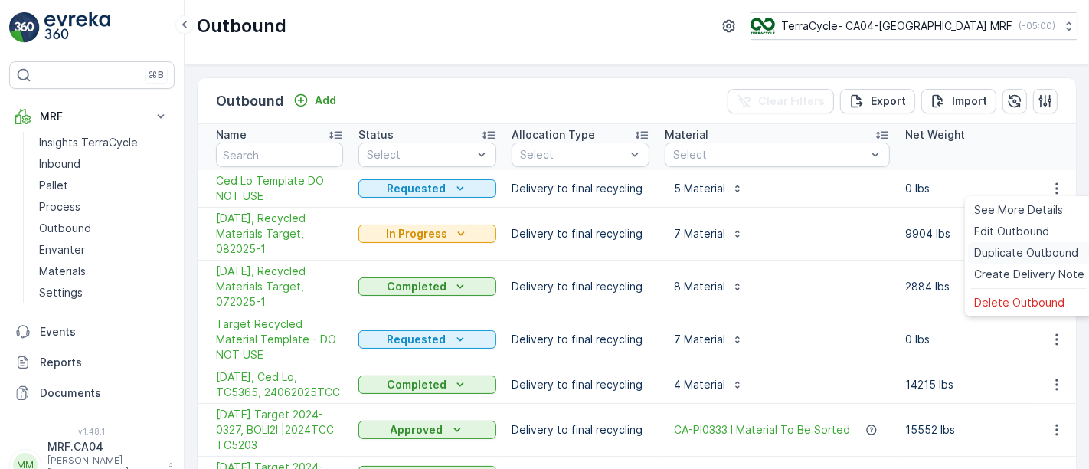
click at [1004, 250] on span "Duplicate Outbound" at bounding box center [1026, 252] width 104 height 15
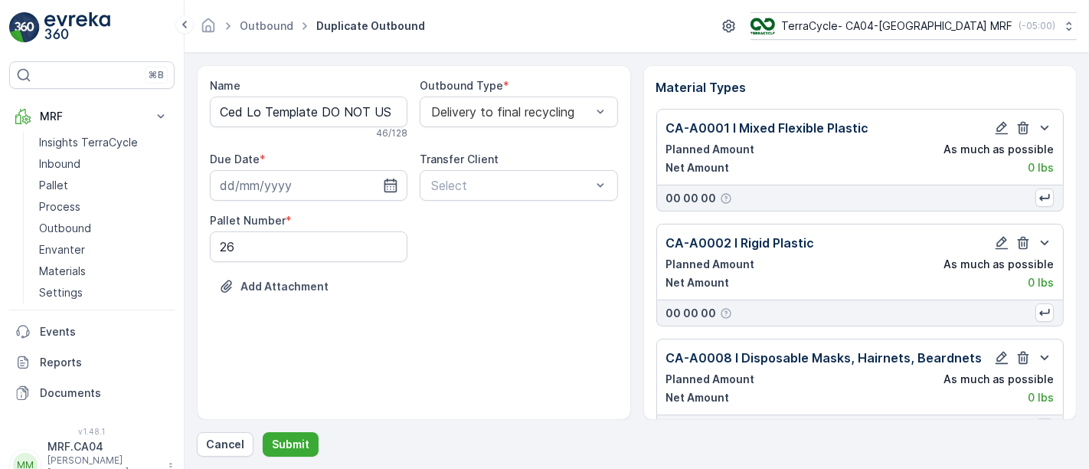
type input "[DATE]"
click at [287, 110] on input "Ced Lo Template DO NOT USE Copy #1755271378463" at bounding box center [309, 112] width 198 height 31
paste input "[DATE], Ced Lo, TC5365, 24062025TCC"
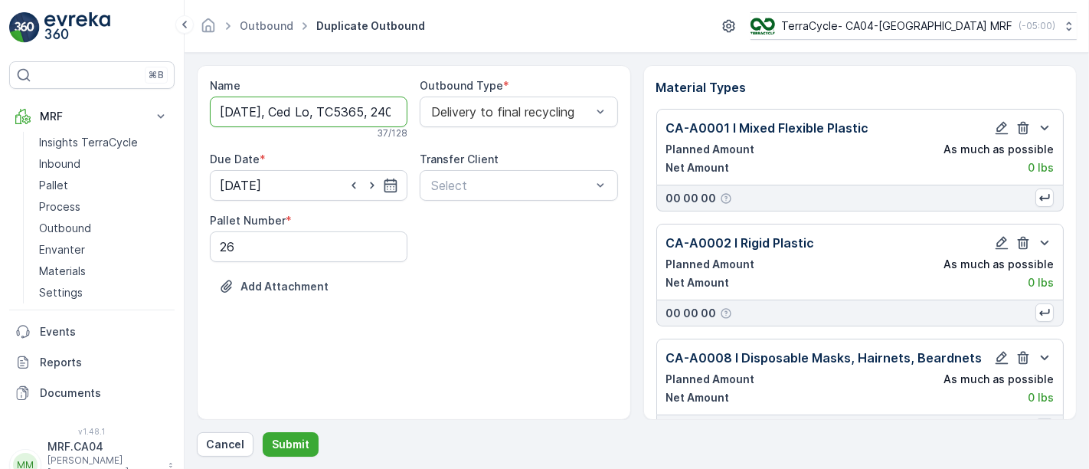
scroll to position [0, 75]
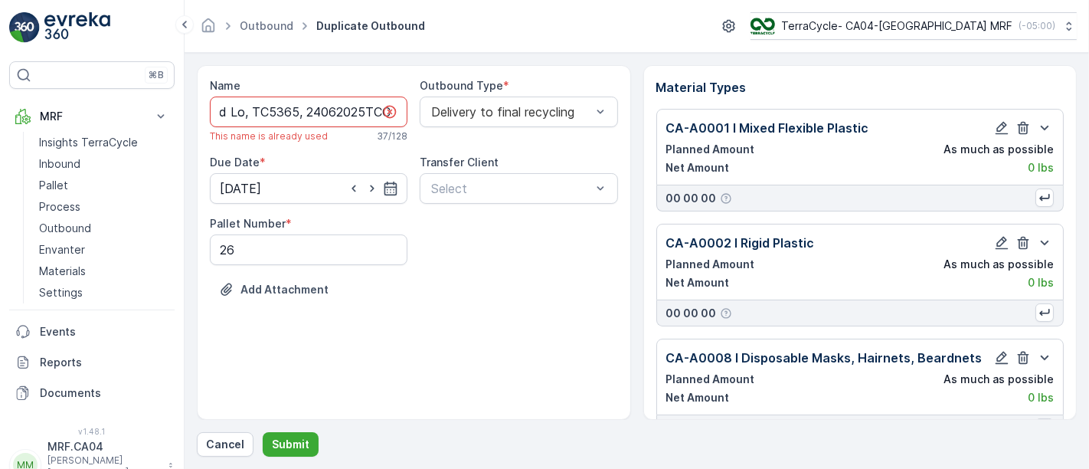
click at [319, 110] on input "[DATE], Ced Lo, TC5365, 24062025TCC" at bounding box center [309, 112] width 198 height 31
click at [358, 111] on input "[DATE], Ced Lo, TC5365, 21082025TCC" at bounding box center [309, 112] width 198 height 31
click at [254, 110] on input "[DATE], Ced Lo, TC5365, 21082025TCC" at bounding box center [309, 112] width 198 height 31
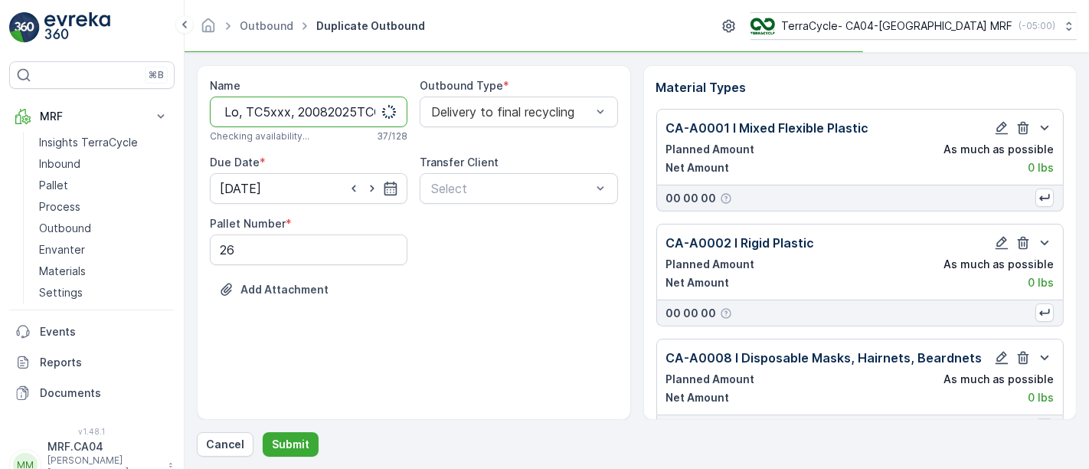
scroll to position [0, 87]
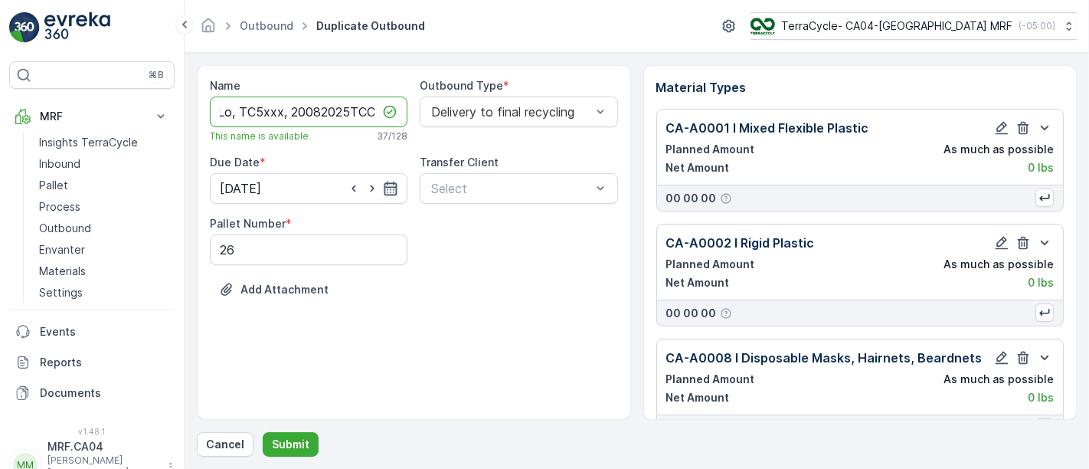
type input "[DATE], Ced Lo, TC5xxx, 20082025TCC"
click at [387, 184] on icon "button" at bounding box center [391, 189] width 13 height 14
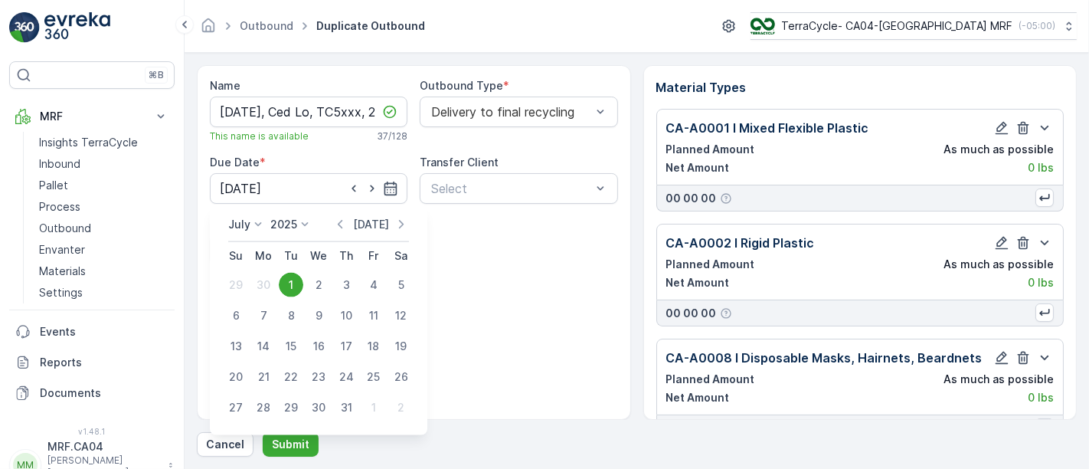
click at [369, 224] on p "[DATE]" at bounding box center [371, 224] width 36 height 15
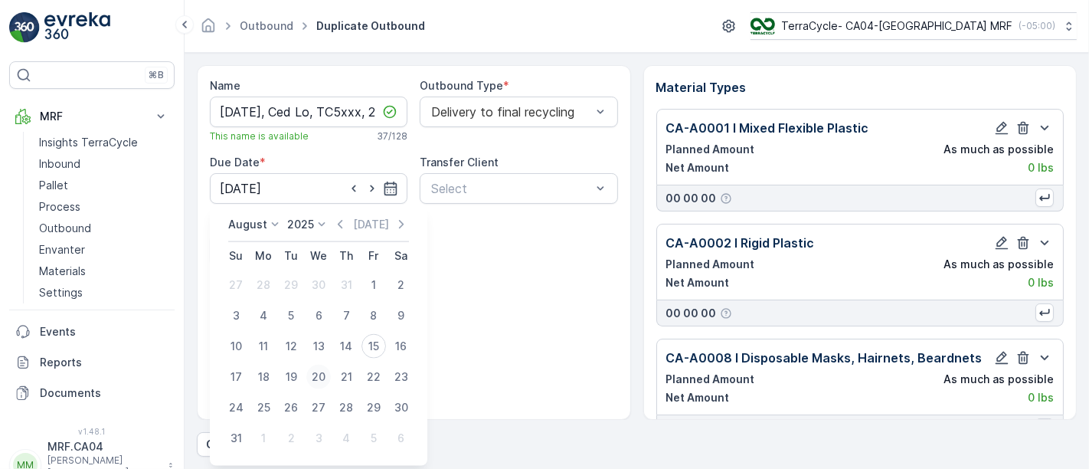
click at [323, 373] on div "20" at bounding box center [318, 377] width 25 height 25
type input "[DATE]"
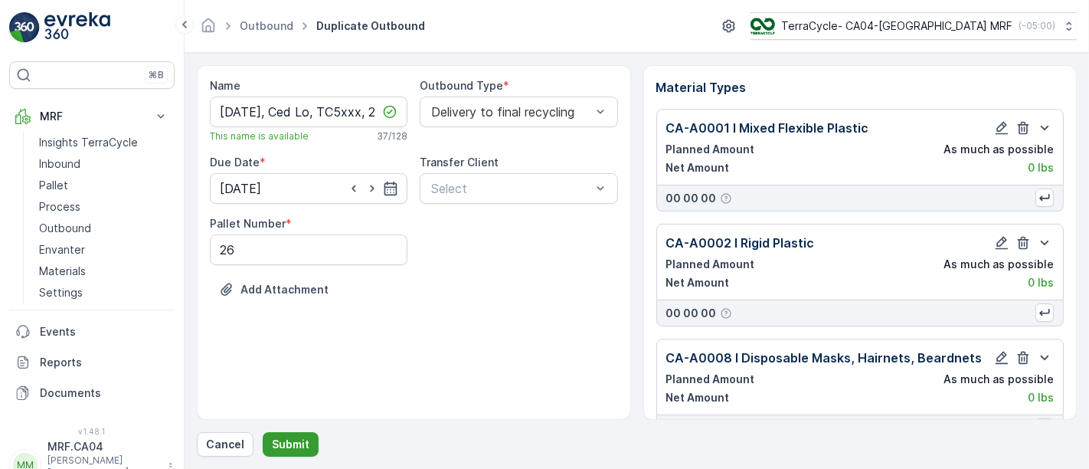
click at [295, 437] on p "Submit" at bounding box center [291, 444] width 38 height 15
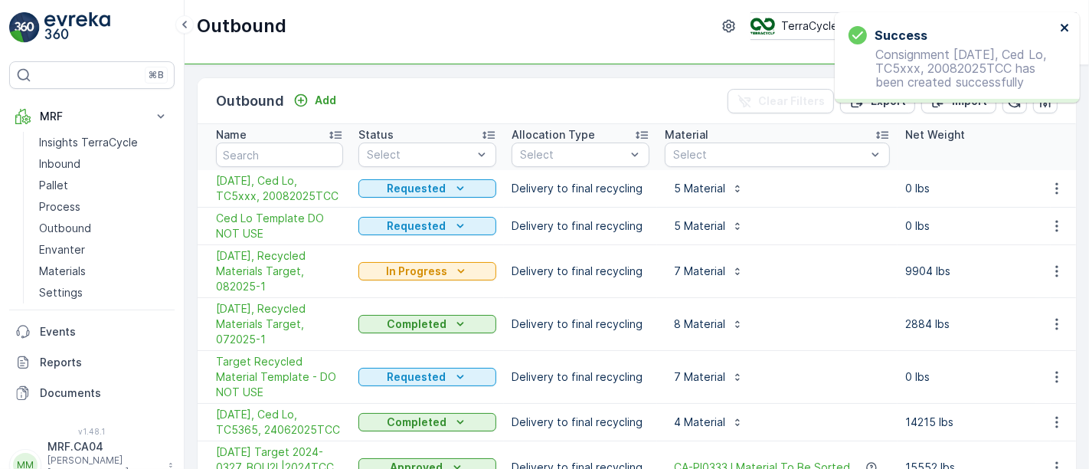
click at [1065, 28] on icon "close" at bounding box center [1065, 28] width 8 height 8
